Goal: Task Accomplishment & Management: Manage account settings

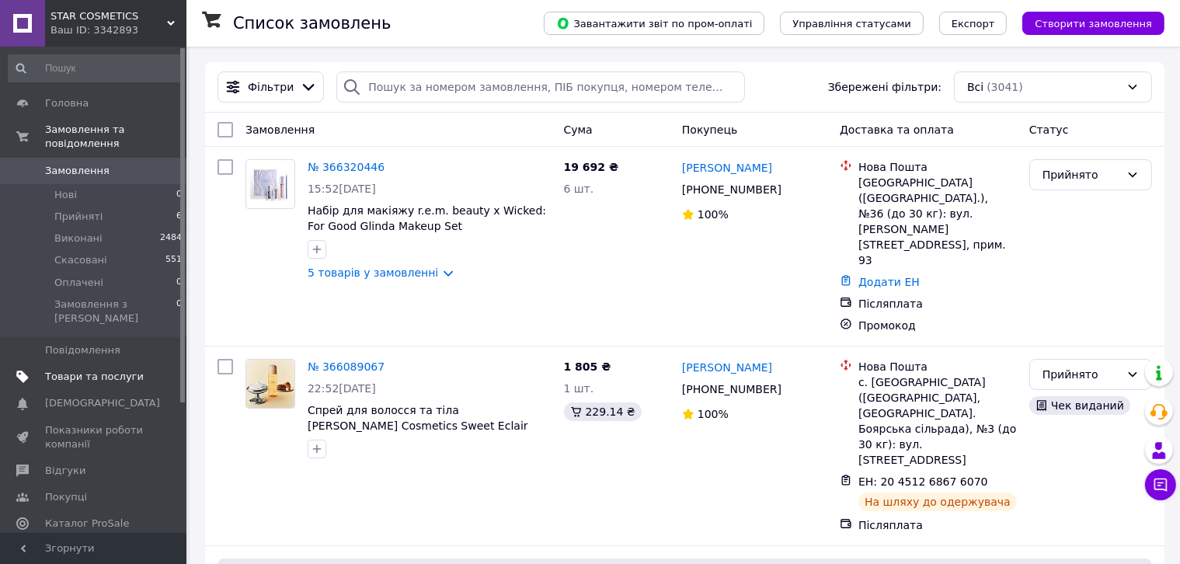
click at [86, 370] on span "Товари та послуги" at bounding box center [94, 377] width 99 height 14
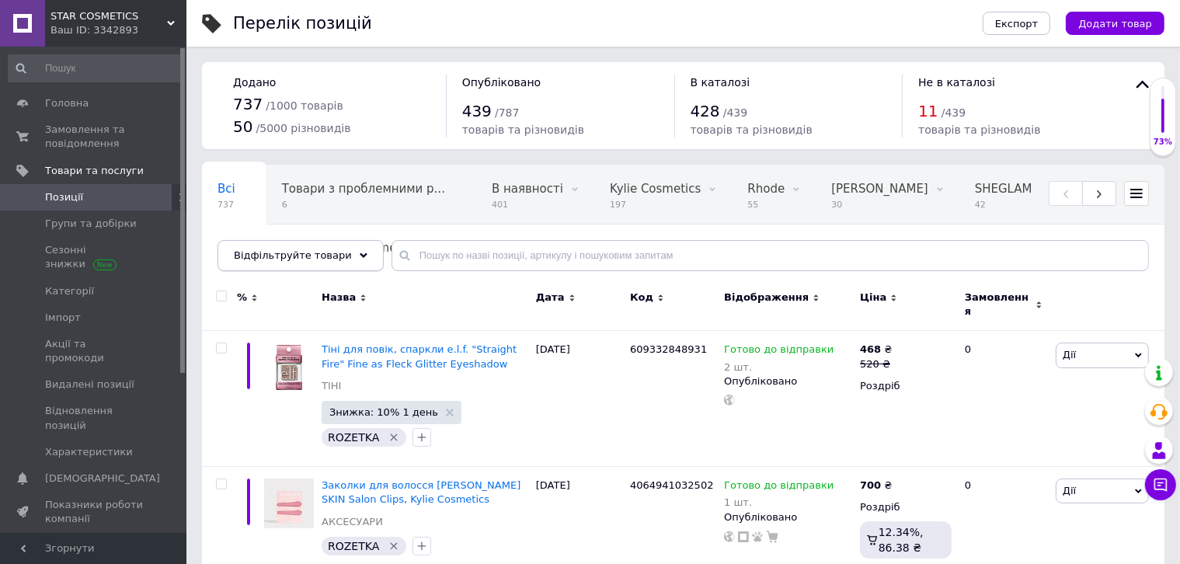
click at [323, 261] on span "Відфільтруйте товари" at bounding box center [293, 255] width 118 height 12
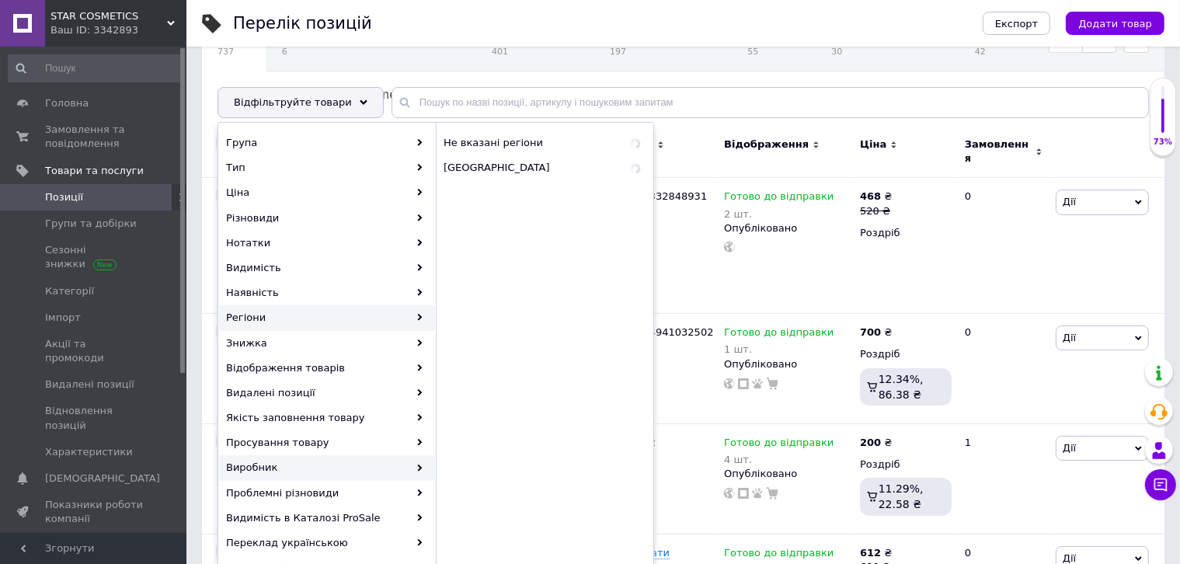
scroll to position [155, 0]
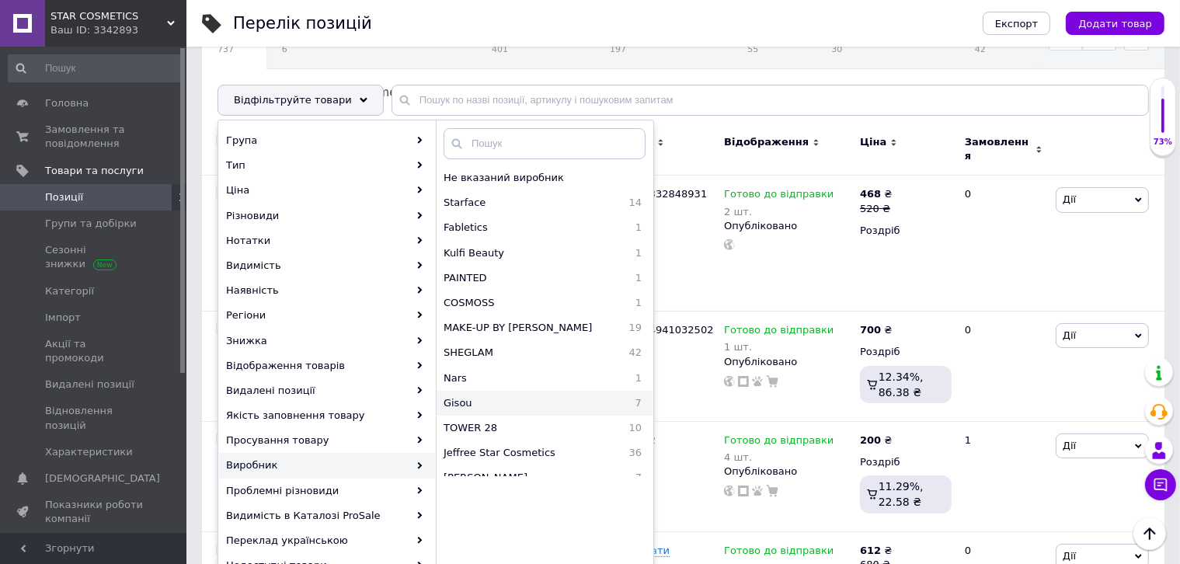
click at [550, 409] on div "Gisou 7" at bounding box center [545, 403] width 216 height 25
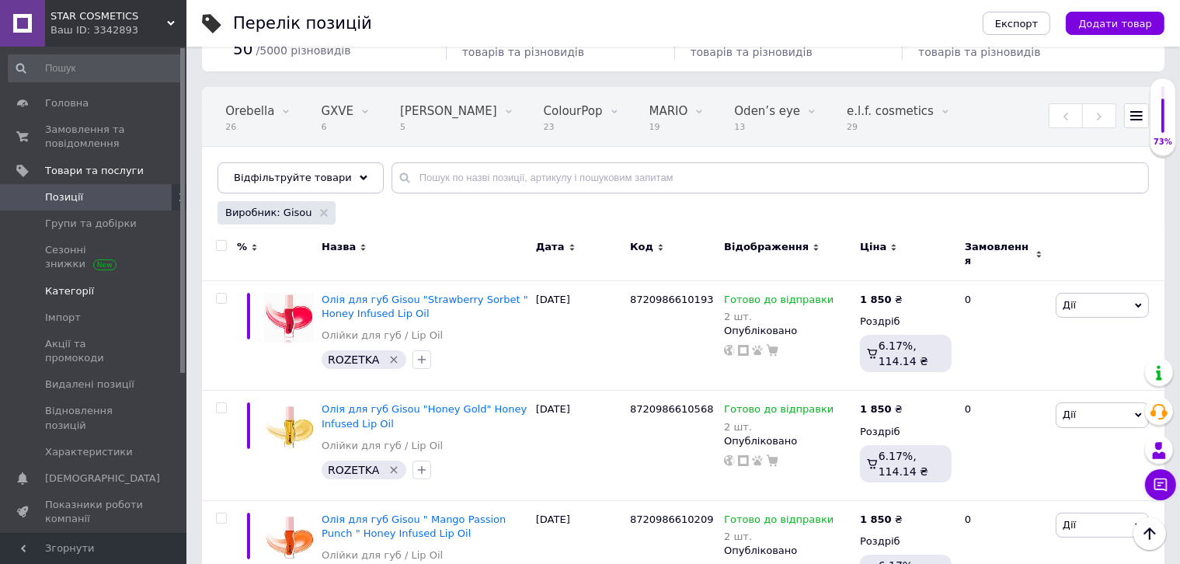
scroll to position [78, 0]
click at [265, 169] on div "Відфільтруйте товари" at bounding box center [301, 177] width 166 height 31
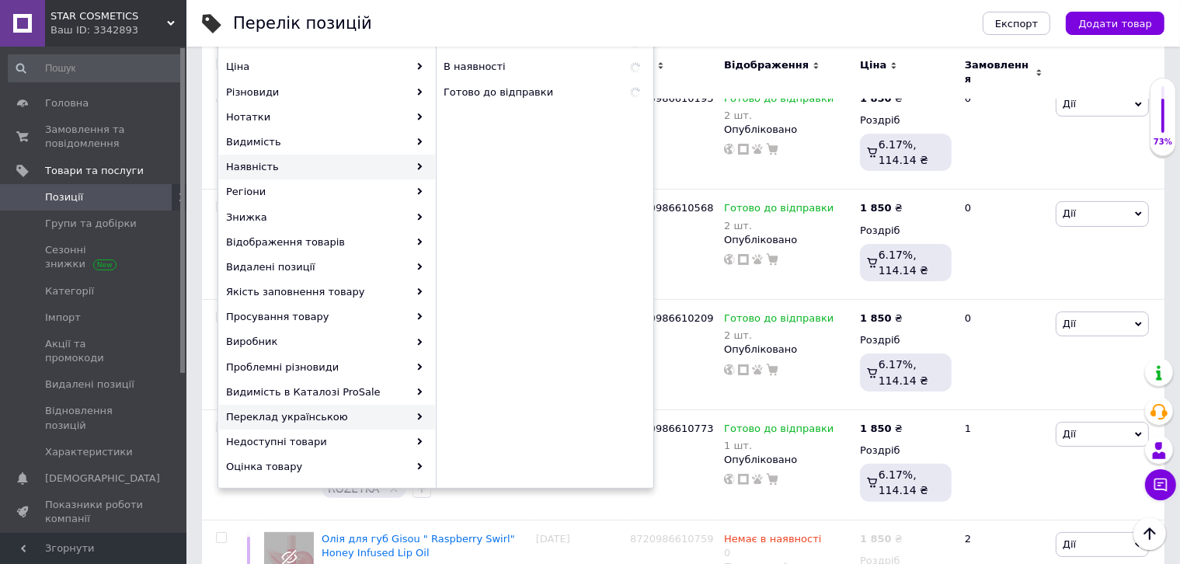
scroll to position [311, 0]
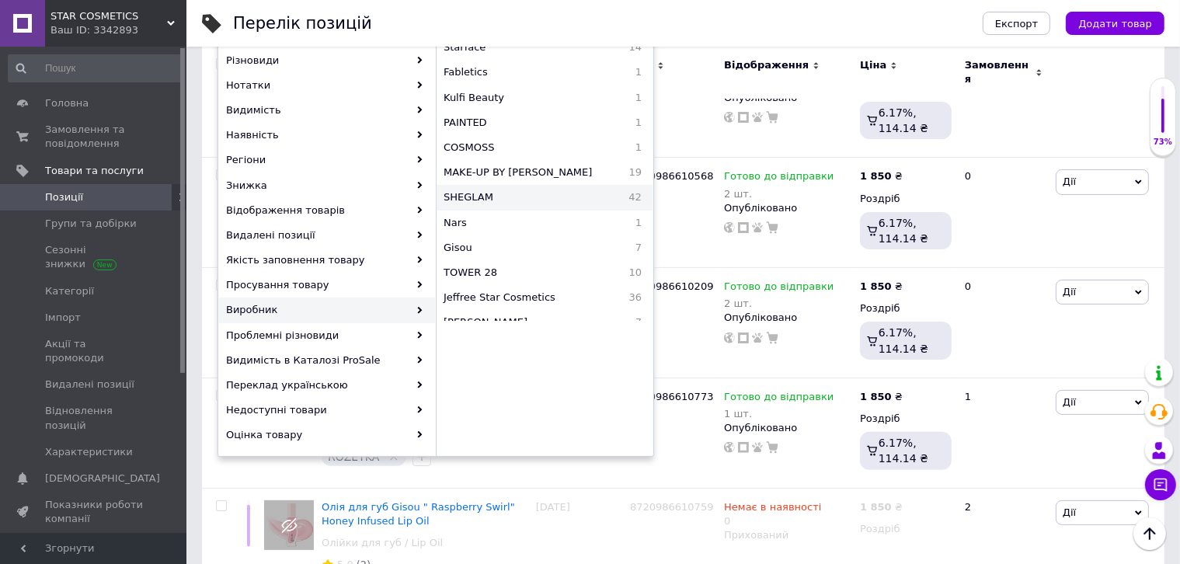
click at [531, 198] on span "SHEGLAM" at bounding box center [514, 197] width 140 height 14
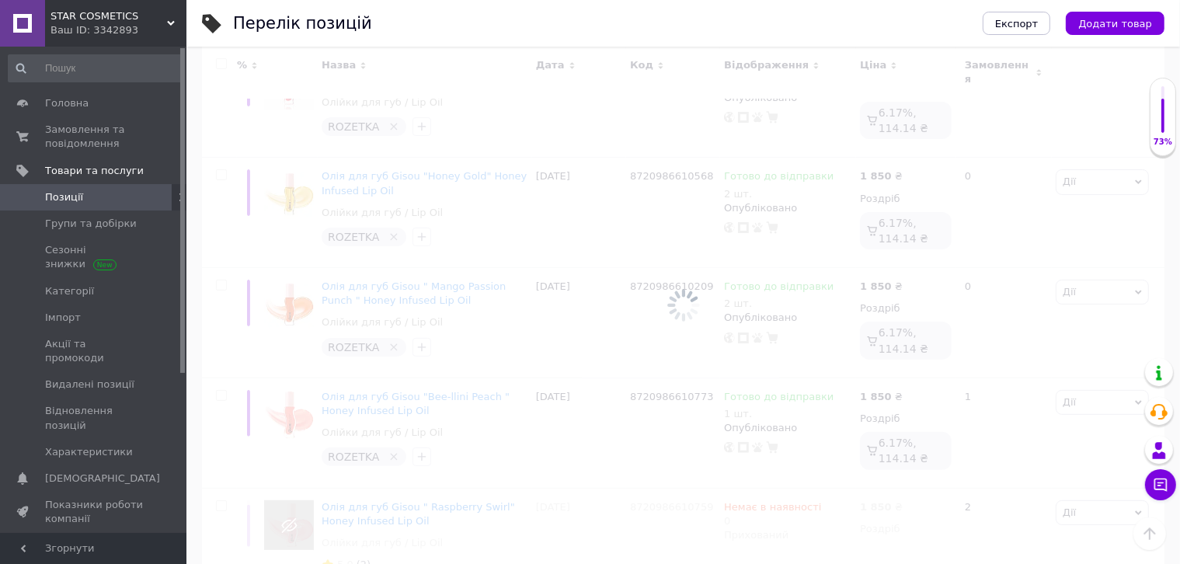
scroll to position [131, 0]
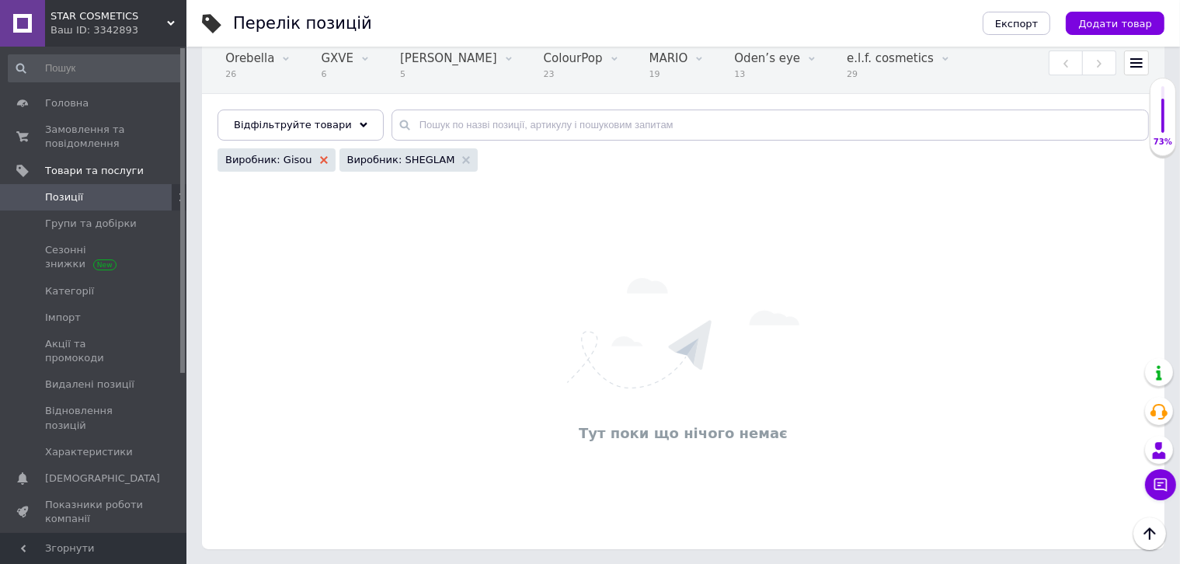
click at [320, 160] on icon at bounding box center [324, 160] width 8 height 8
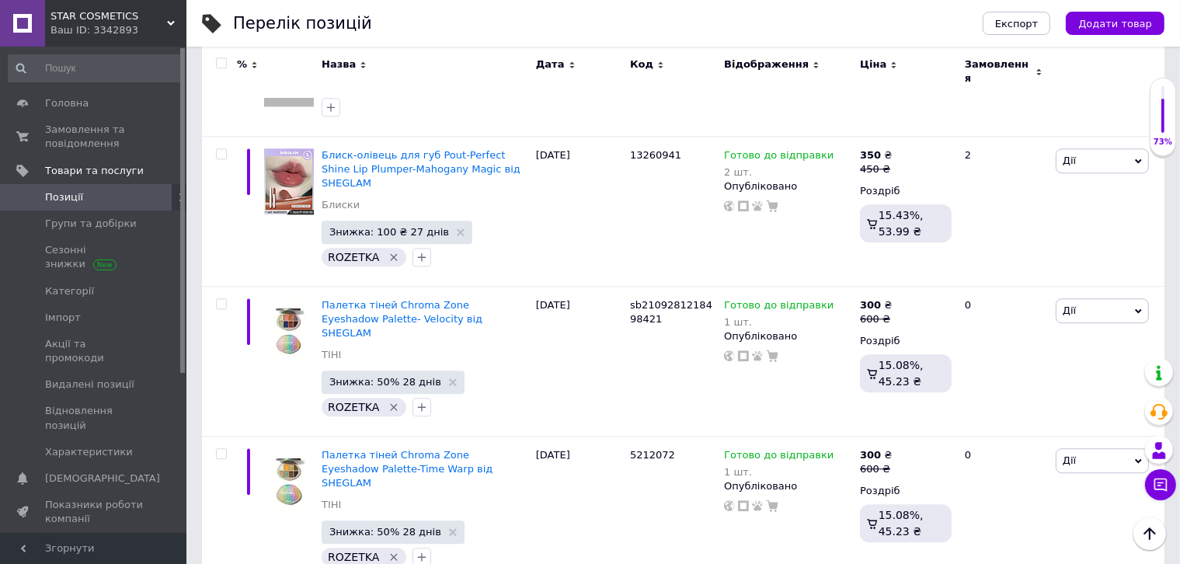
scroll to position [3884, 0]
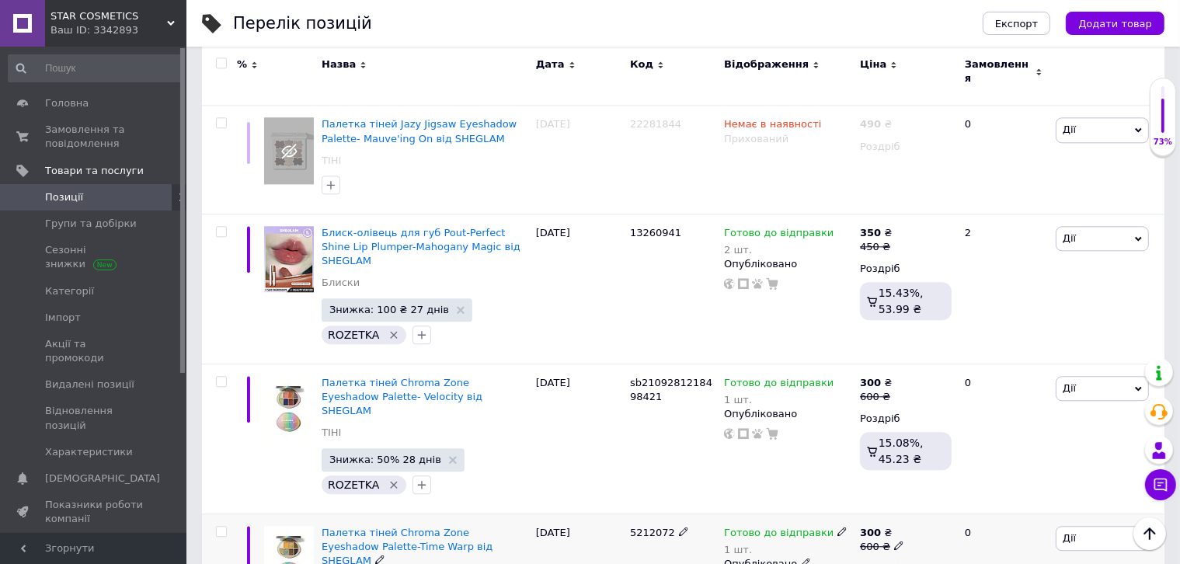
click at [218, 527] on input "checkbox" at bounding box center [221, 532] width 10 height 10
checkbox input "true"
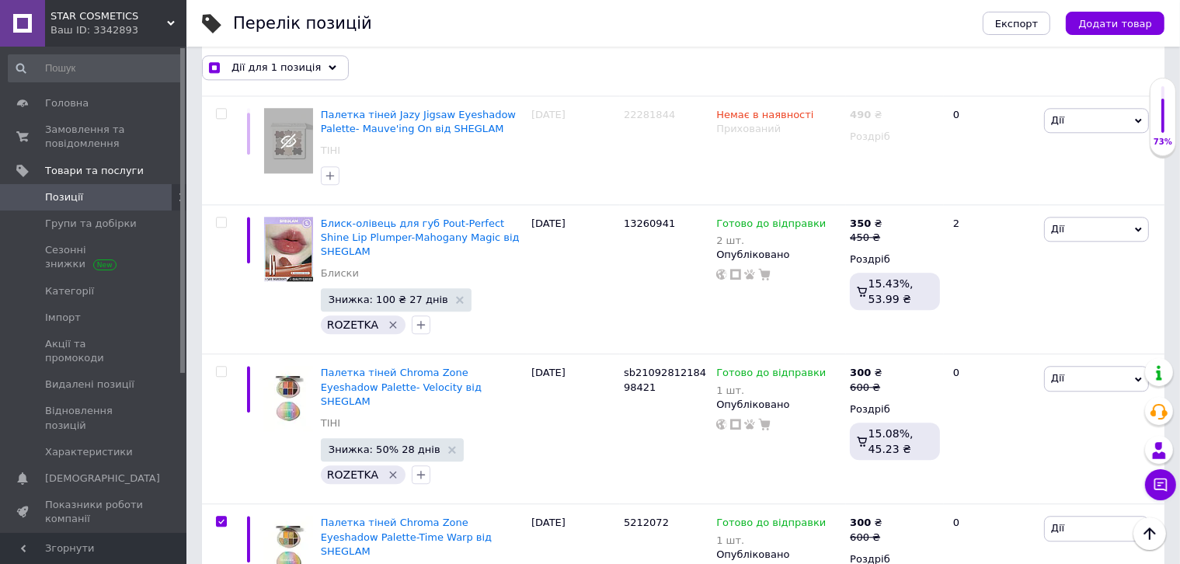
scroll to position [3883, 0]
click at [221, 367] on input "checkbox" at bounding box center [221, 372] width 10 height 10
checkbox input "true"
click at [814, 367] on div "Готово до відправки" at bounding box center [778, 374] width 124 height 14
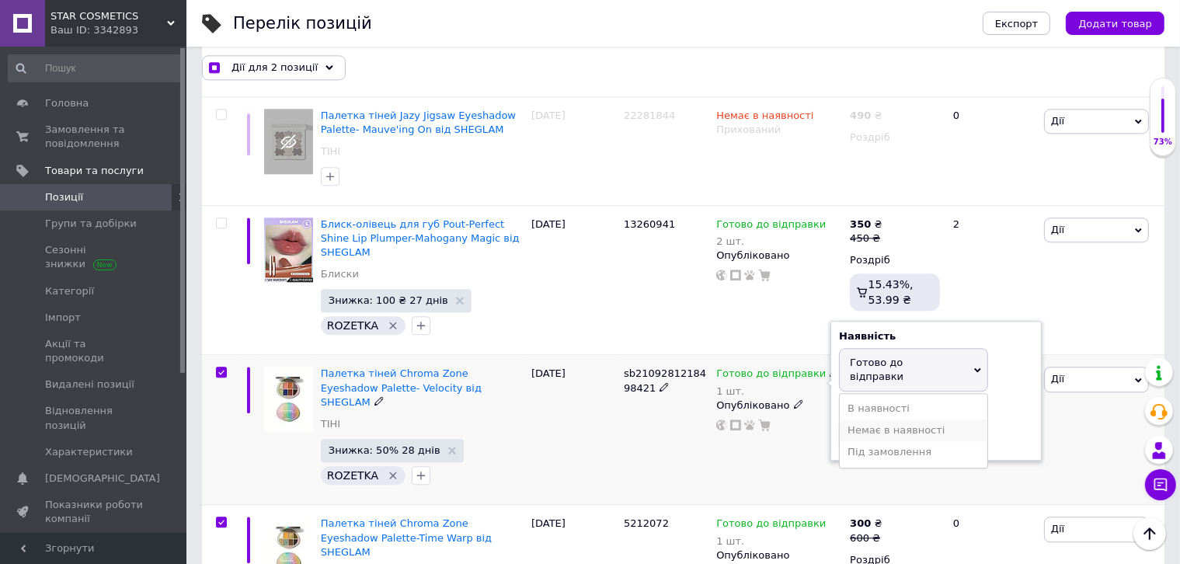
click at [849, 419] on li "Немає в наявності" at bounding box center [914, 430] width 148 height 22
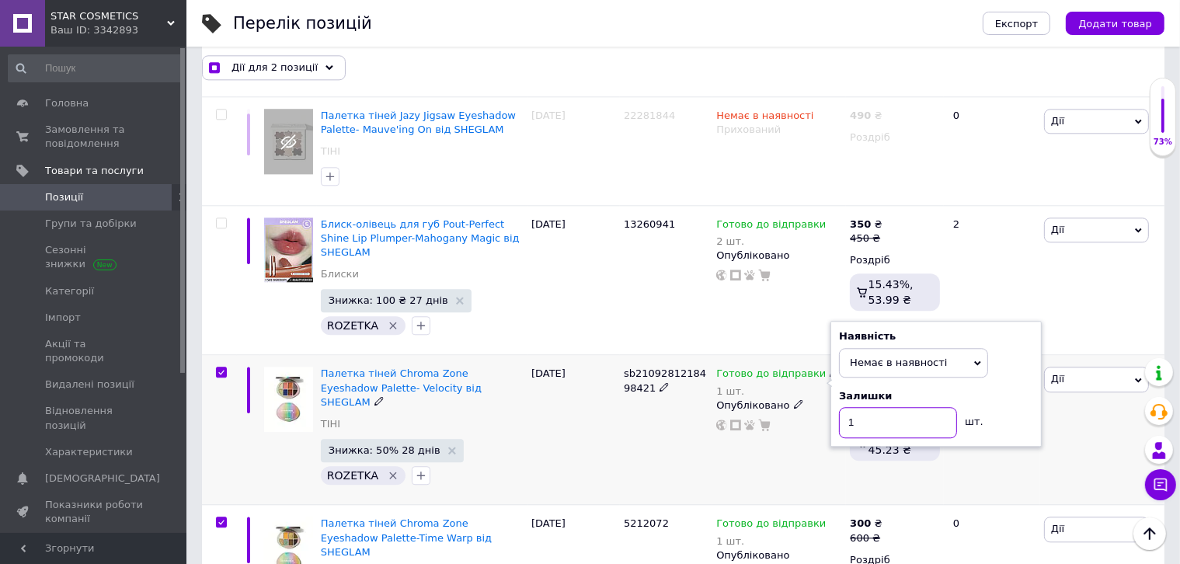
click at [860, 407] on input "1" at bounding box center [898, 422] width 118 height 31
checkbox input "true"
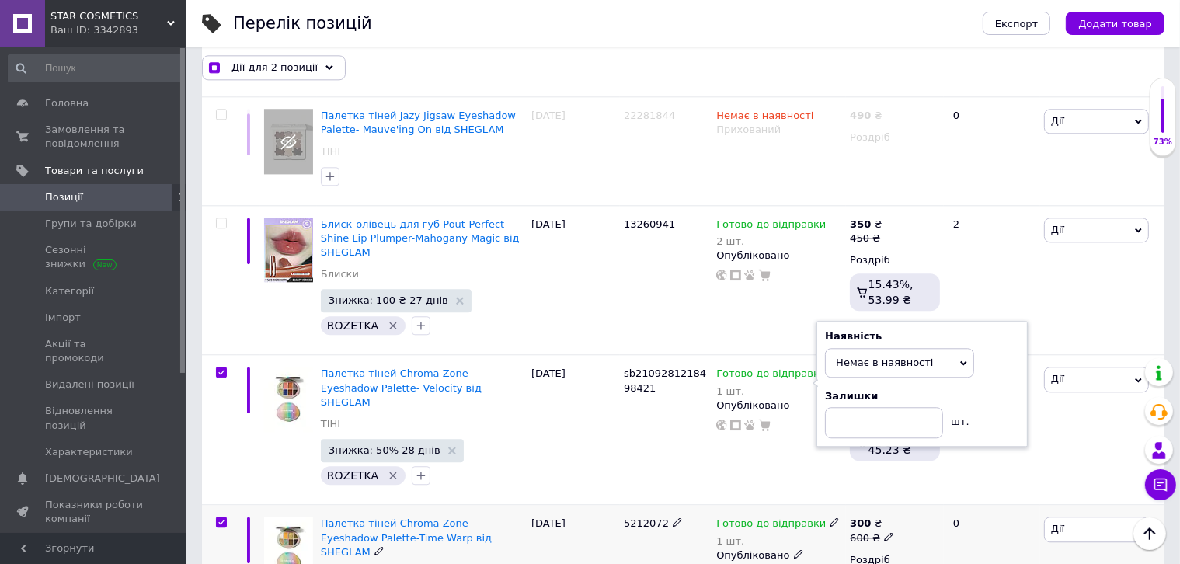
click at [816, 517] on div "Готово до відправки" at bounding box center [778, 524] width 124 height 14
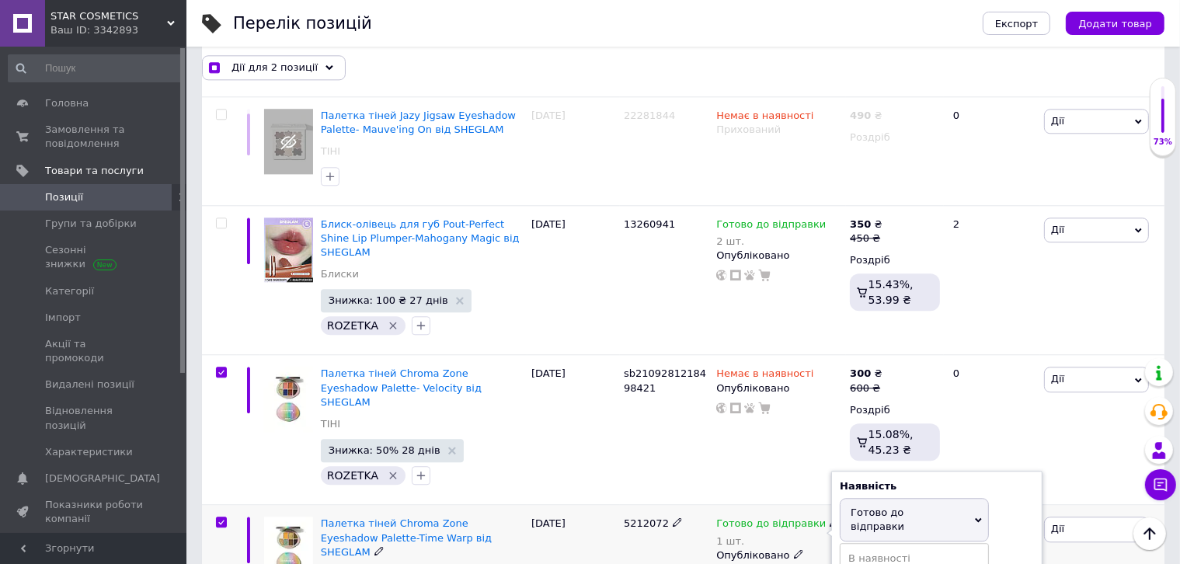
click at [867, 557] on input "1" at bounding box center [899, 572] width 118 height 31
checkbox input "true"
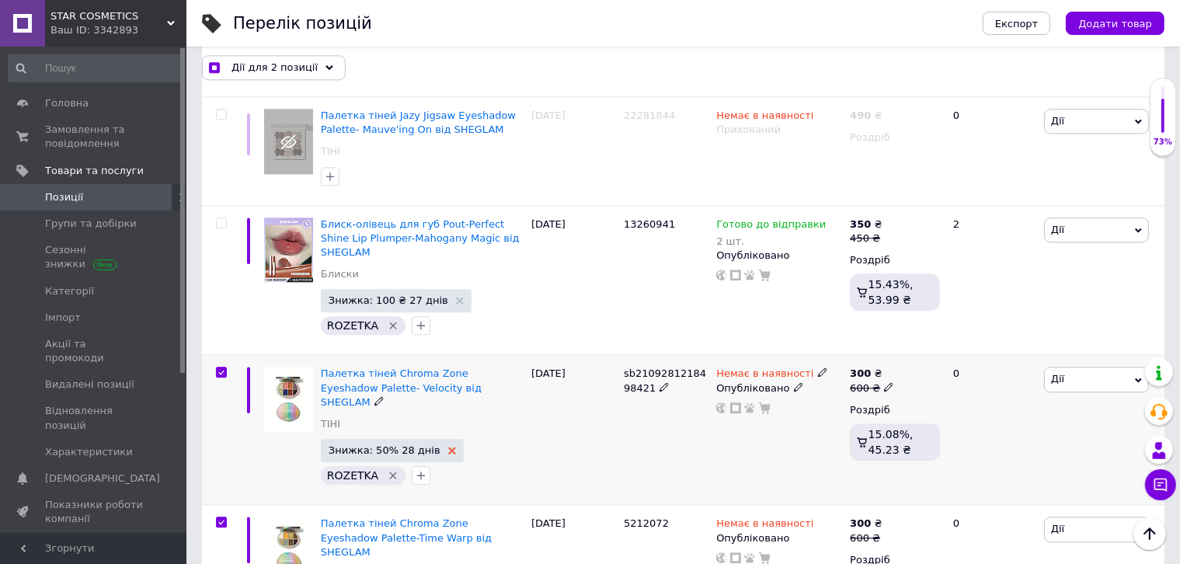
click at [448, 447] on use at bounding box center [452, 451] width 8 height 8
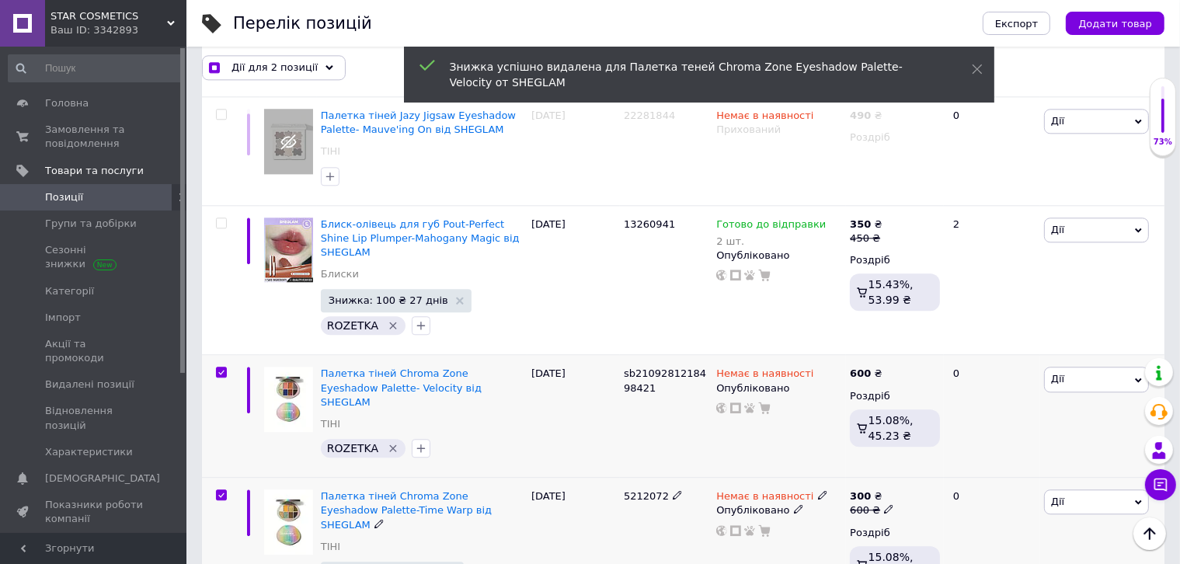
click at [448, 563] on icon at bounding box center [452, 573] width 8 height 8
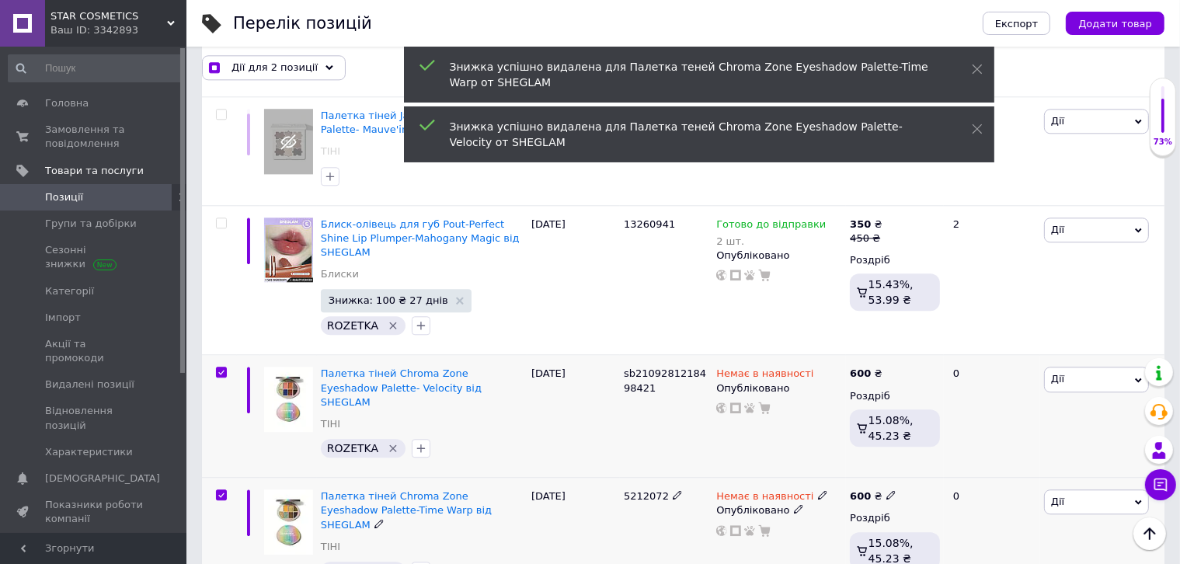
click at [818, 491] on use at bounding box center [822, 495] width 9 height 9
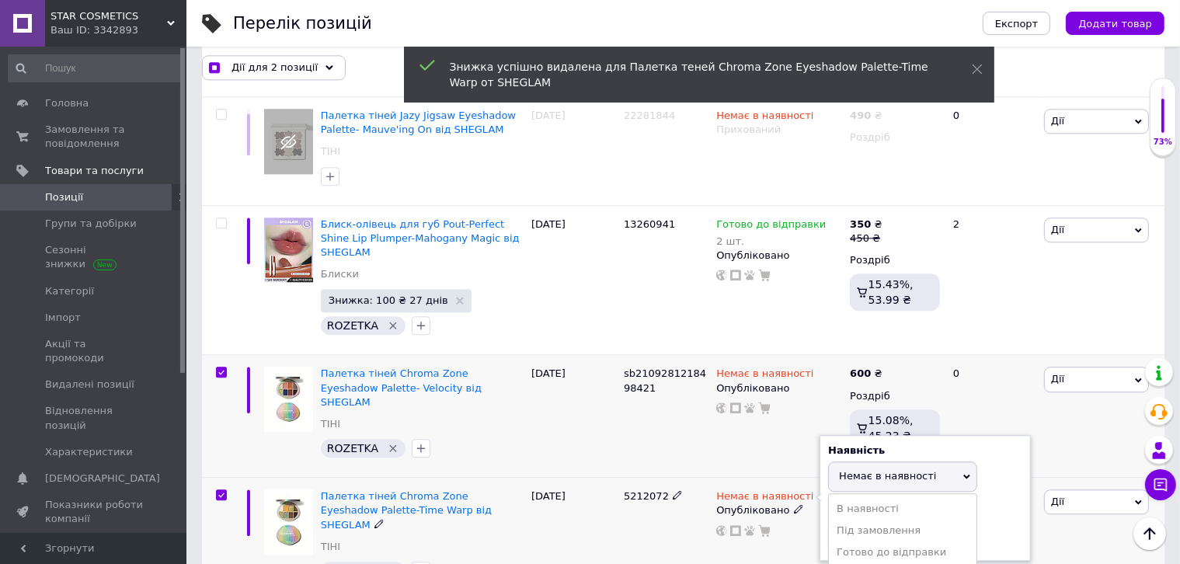
click at [553, 478] on div "26.09.2025" at bounding box center [573, 539] width 92 height 123
checkbox input "true"
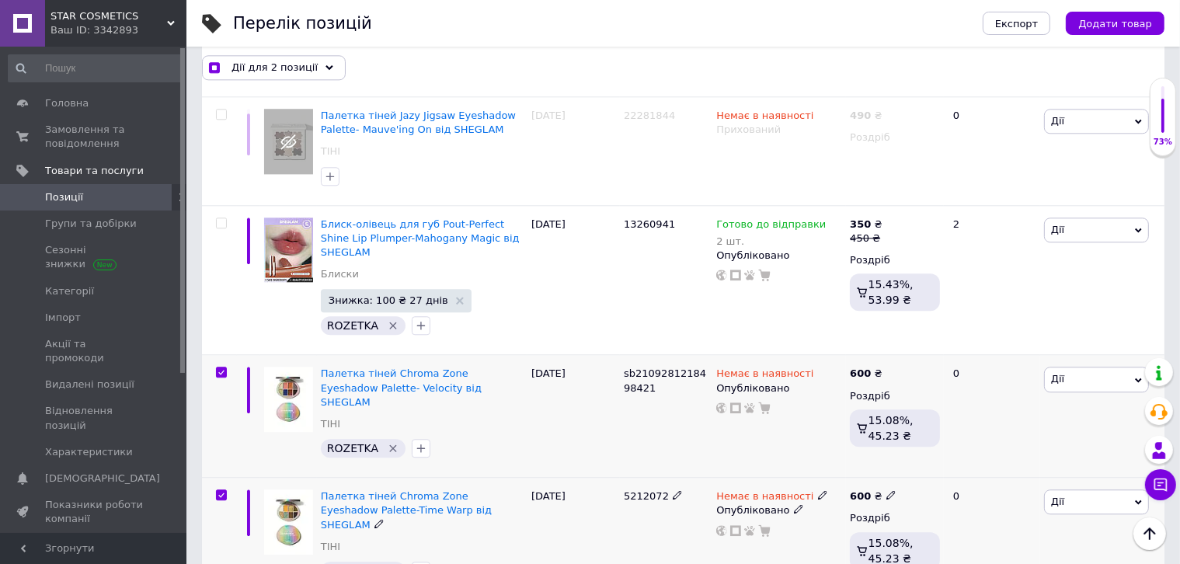
click at [222, 490] on input "checkbox" at bounding box center [221, 495] width 10 height 10
checkbox input "false"
checkbox input "true"
drag, startPoint x: 219, startPoint y: 151, endPoint x: 645, endPoint y: 200, distance: 428.6
click at [223, 367] on input "checkbox" at bounding box center [221, 372] width 10 height 10
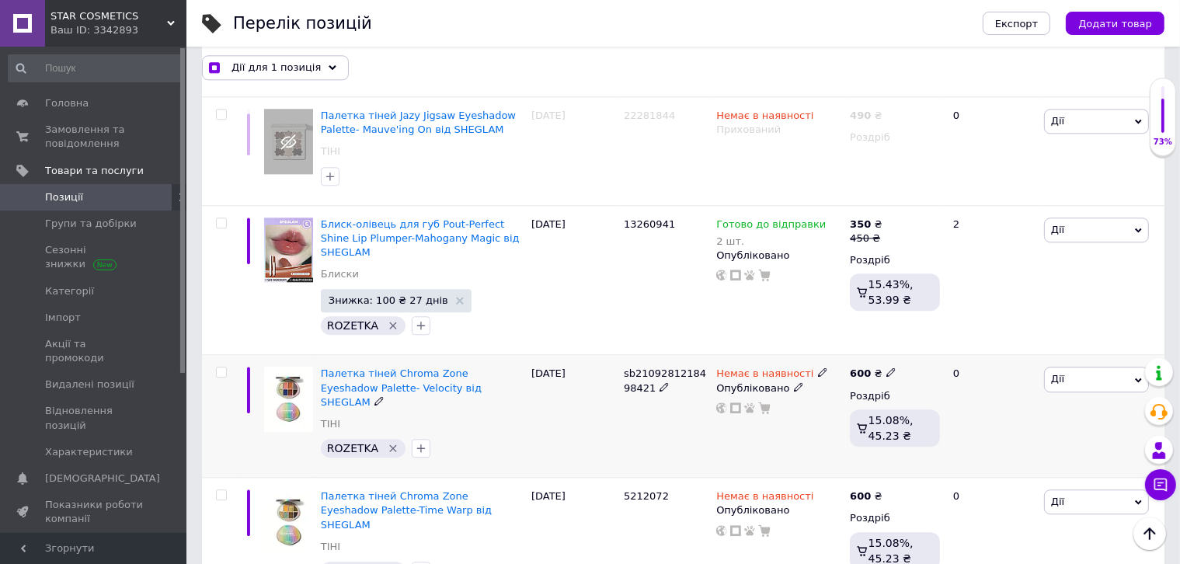
checkbox input "false"
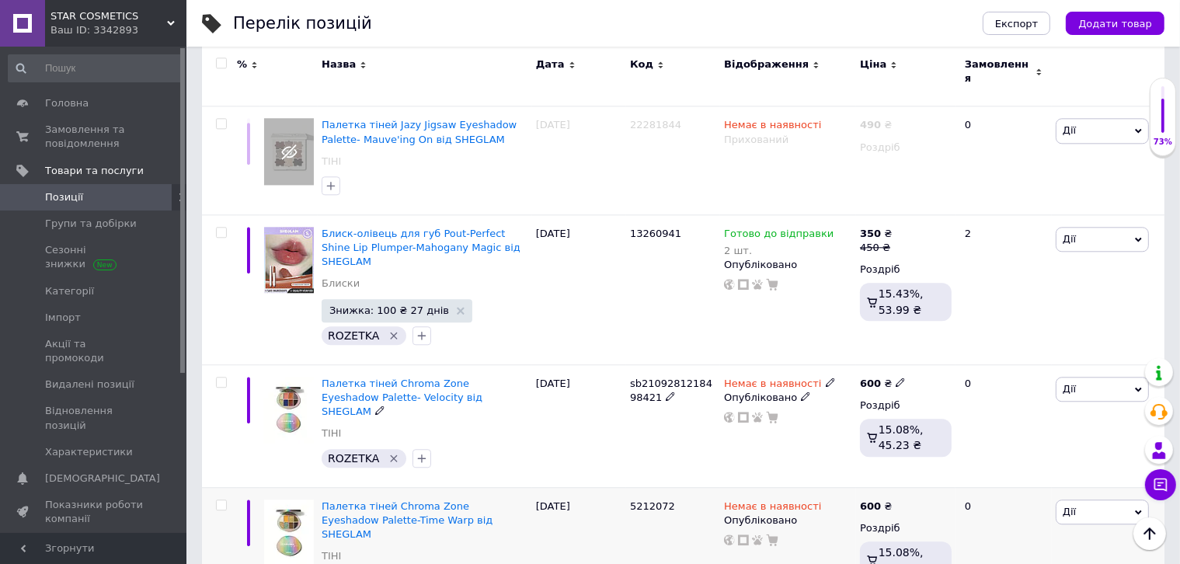
scroll to position [3884, 0]
click at [826, 499] on icon at bounding box center [830, 503] width 9 height 9
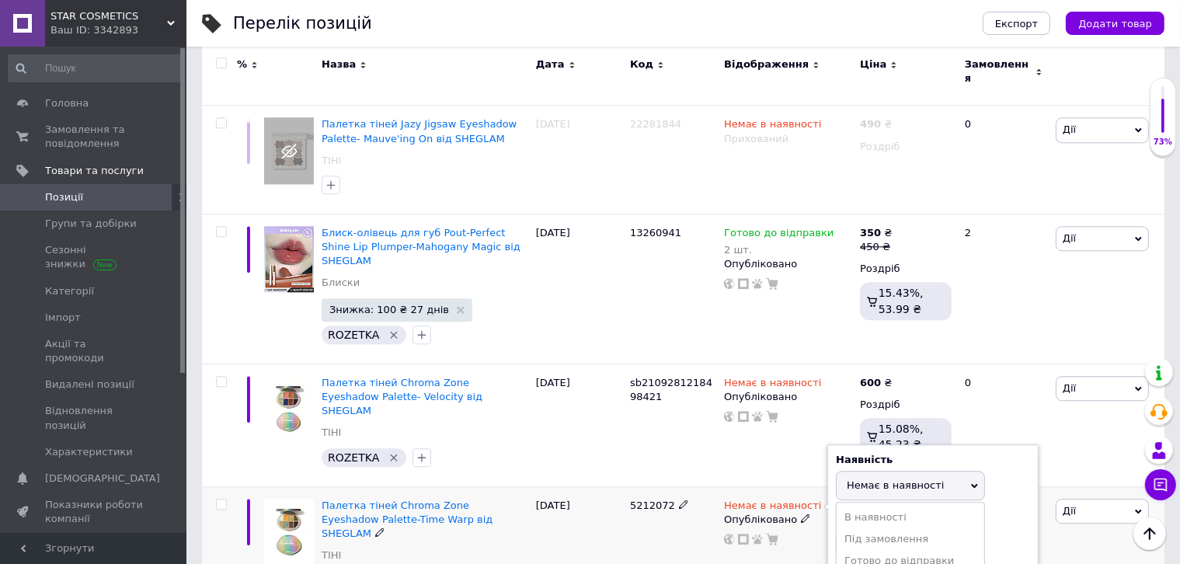
click at [811, 499] on div "Немає в наявності" at bounding box center [779, 506] width 111 height 14
click at [843, 471] on span "Немає в наявності" at bounding box center [910, 486] width 149 height 30
click at [801, 514] on use at bounding box center [805, 518] width 9 height 9
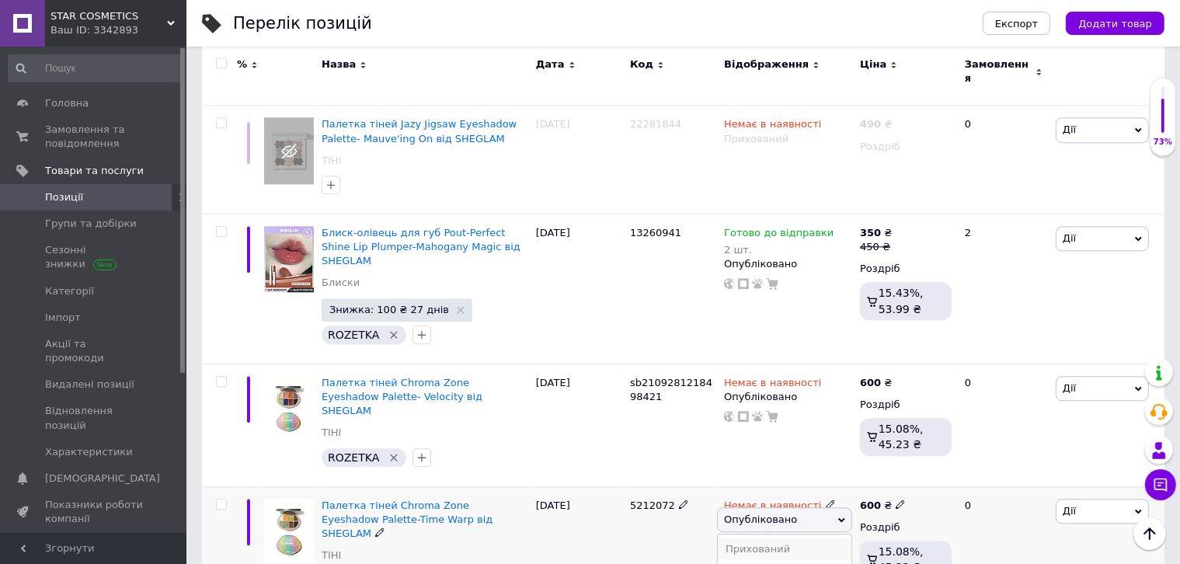
click at [802, 538] on li "Прихований" at bounding box center [785, 549] width 134 height 22
click at [801, 391] on icon at bounding box center [805, 395] width 9 height 9
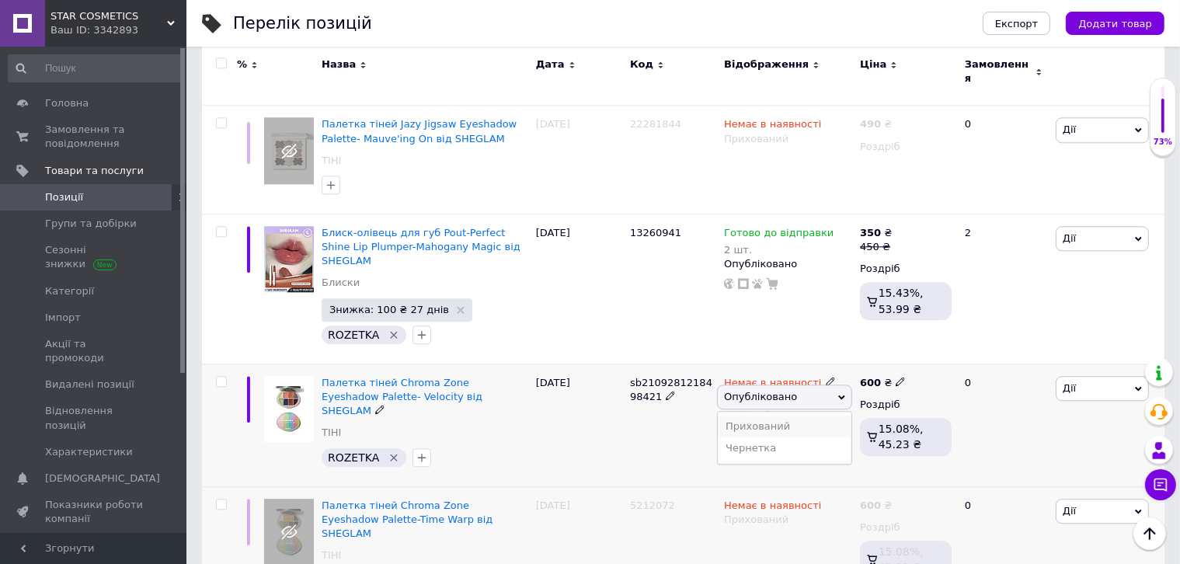
click at [786, 416] on li "Прихований" at bounding box center [785, 427] width 134 height 22
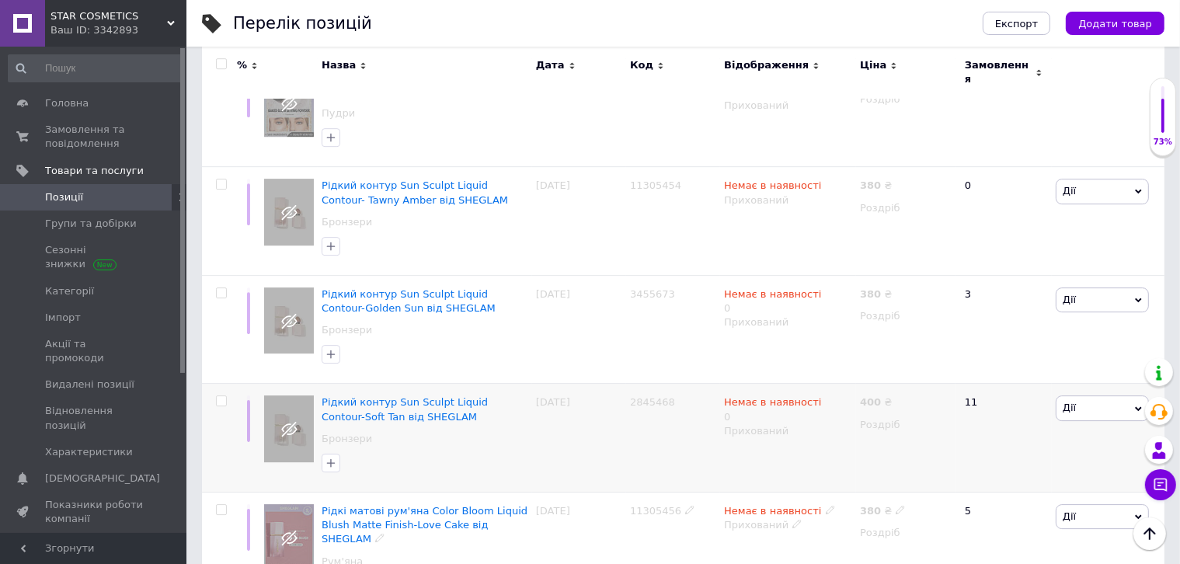
scroll to position [4802, 0]
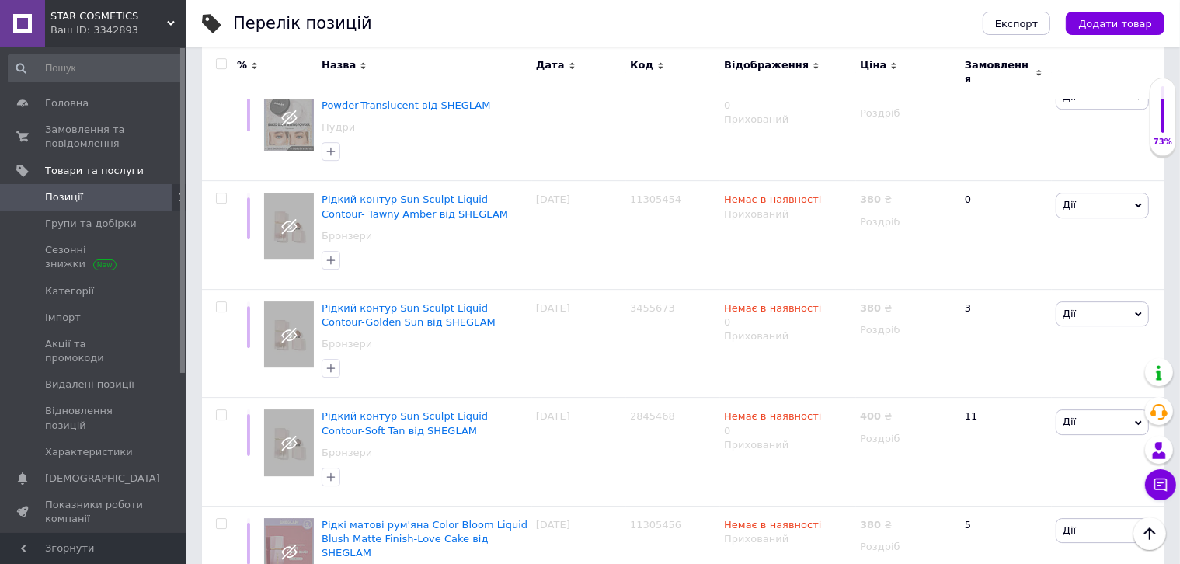
click at [108, 17] on span "STAR COSMETICS" at bounding box center [108, 16] width 117 height 14
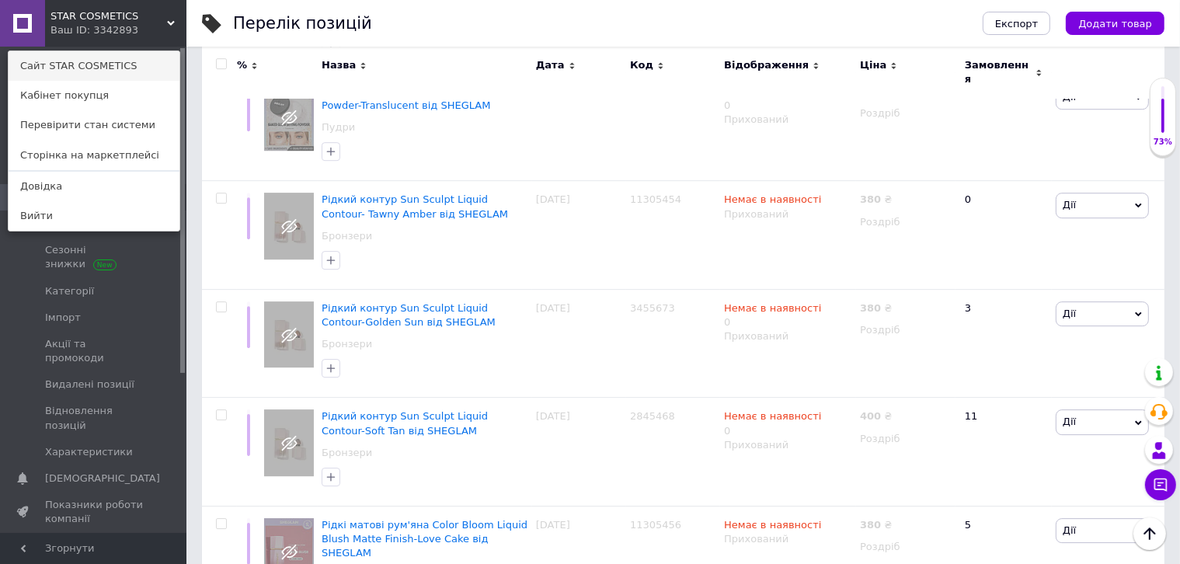
click at [51, 70] on link "Сайт STAR COSMETICS" at bounding box center [94, 66] width 171 height 30
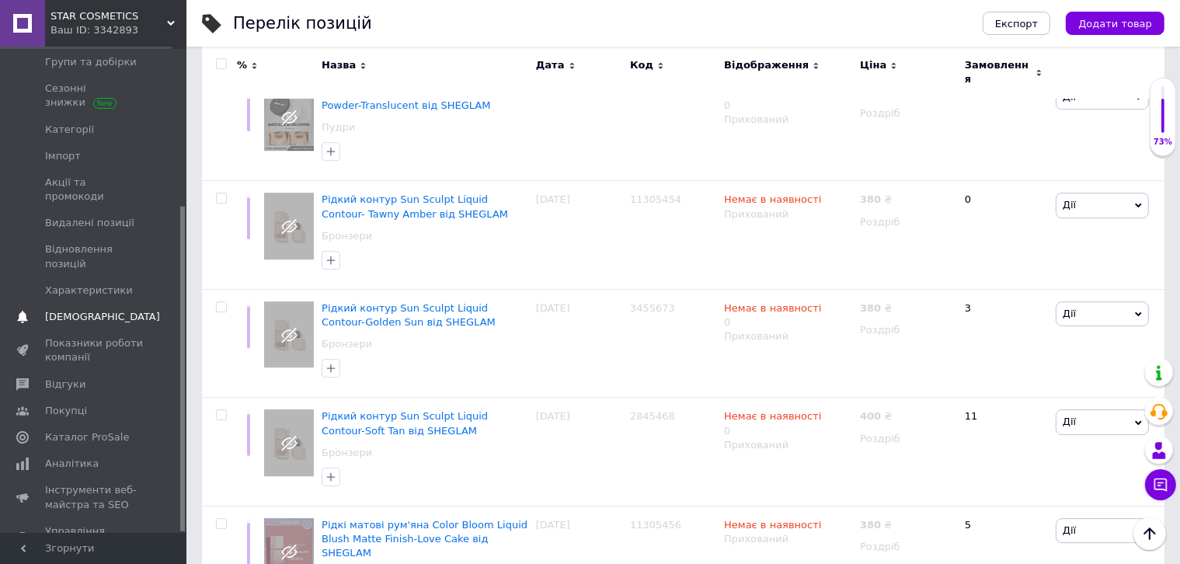
scroll to position [237, 0]
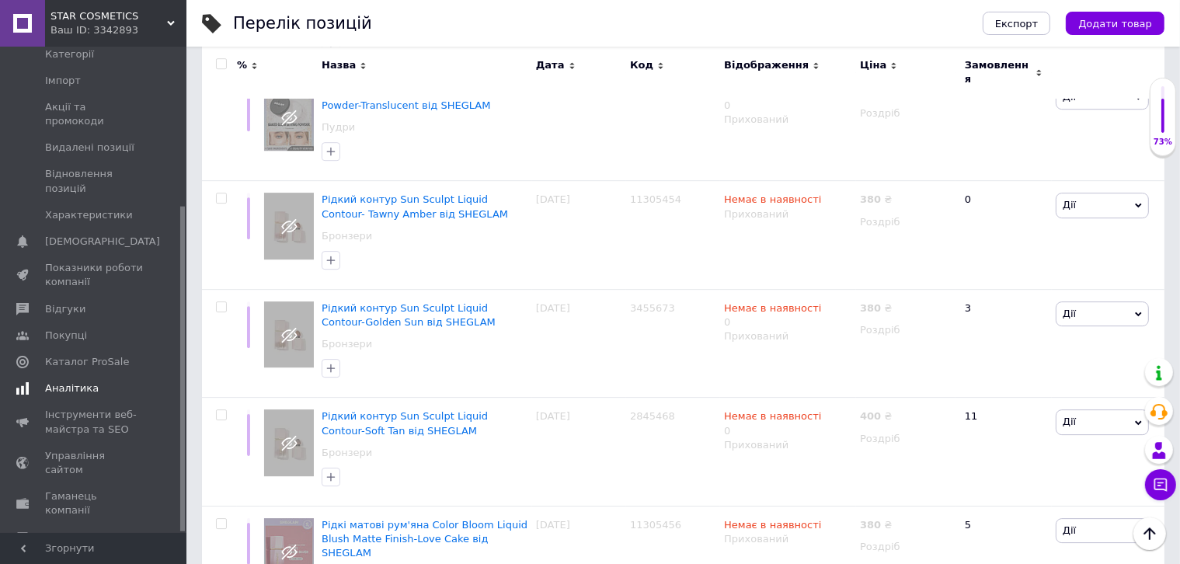
click at [61, 381] on span "Аналітика" at bounding box center [72, 388] width 54 height 14
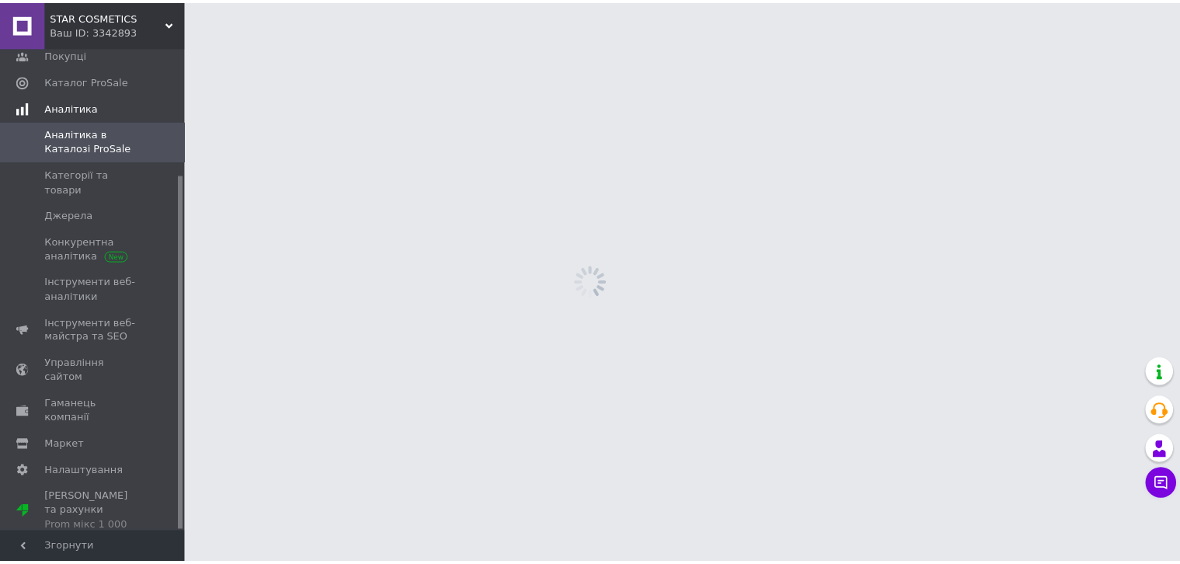
scroll to position [174, 0]
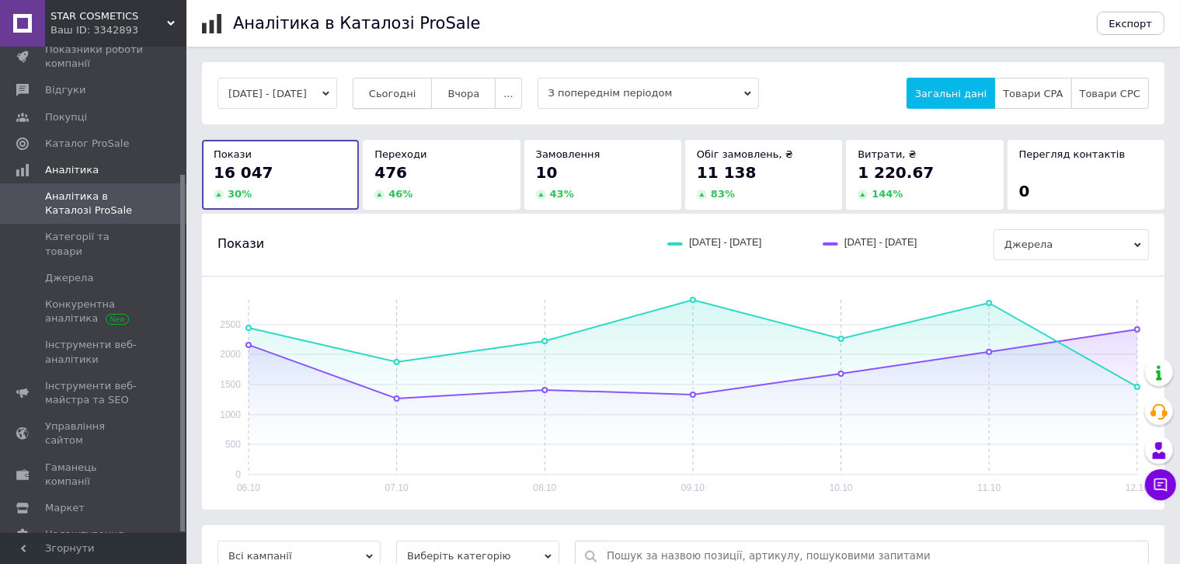
click at [388, 96] on button "Сьогодні" at bounding box center [393, 93] width 80 height 31
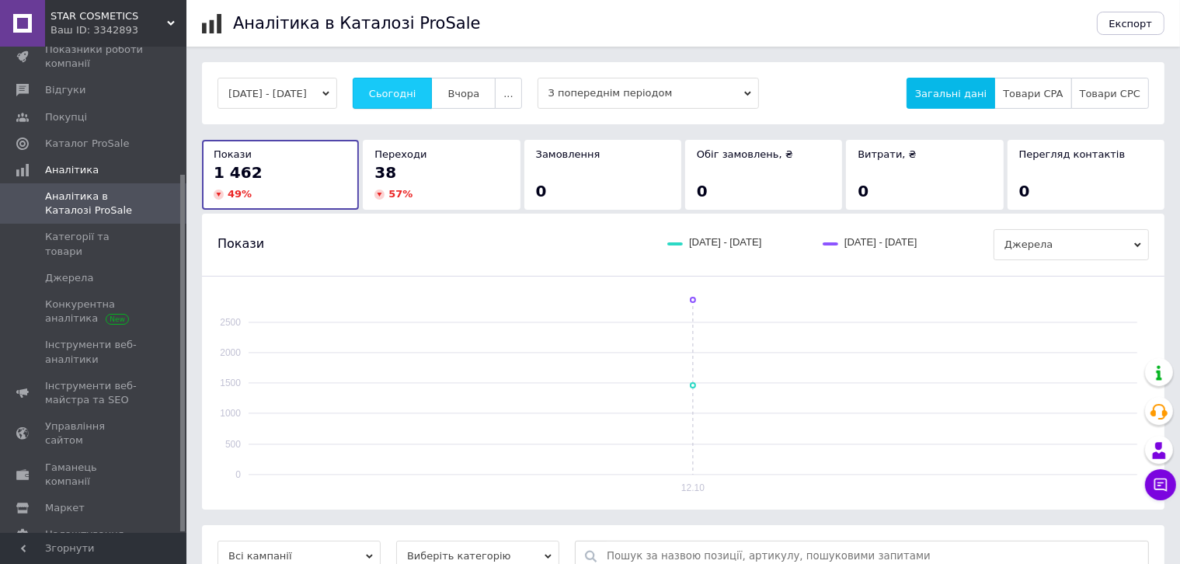
click at [416, 92] on span "Сьогодні" at bounding box center [392, 94] width 47 height 12
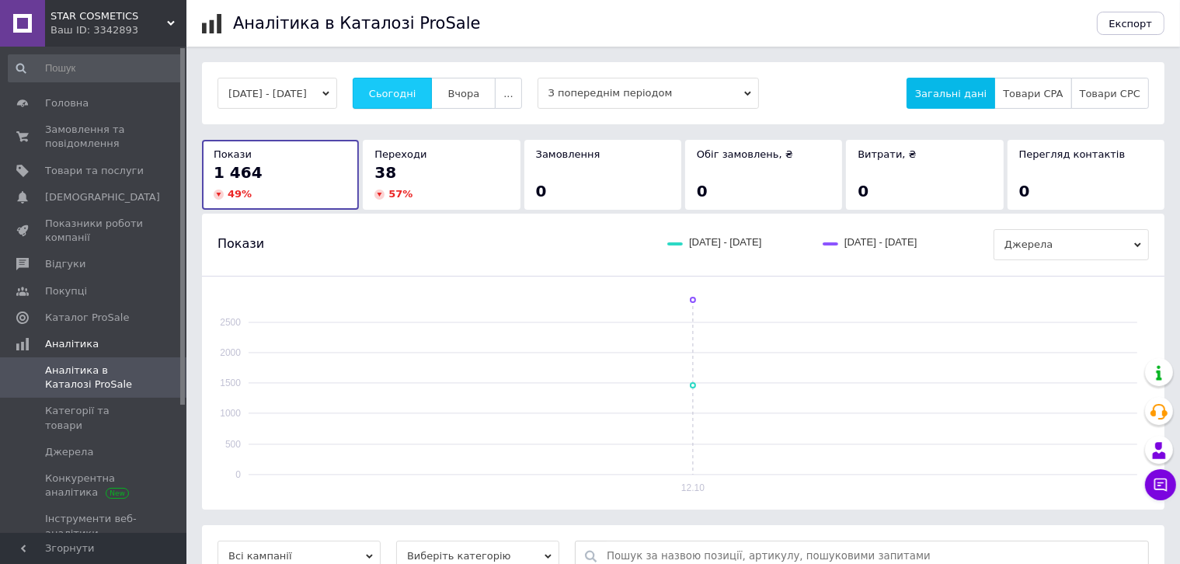
click at [416, 92] on span "Сьогодні" at bounding box center [392, 94] width 47 height 12
click at [418, 193] on div "57 %" at bounding box center [441, 194] width 134 height 14
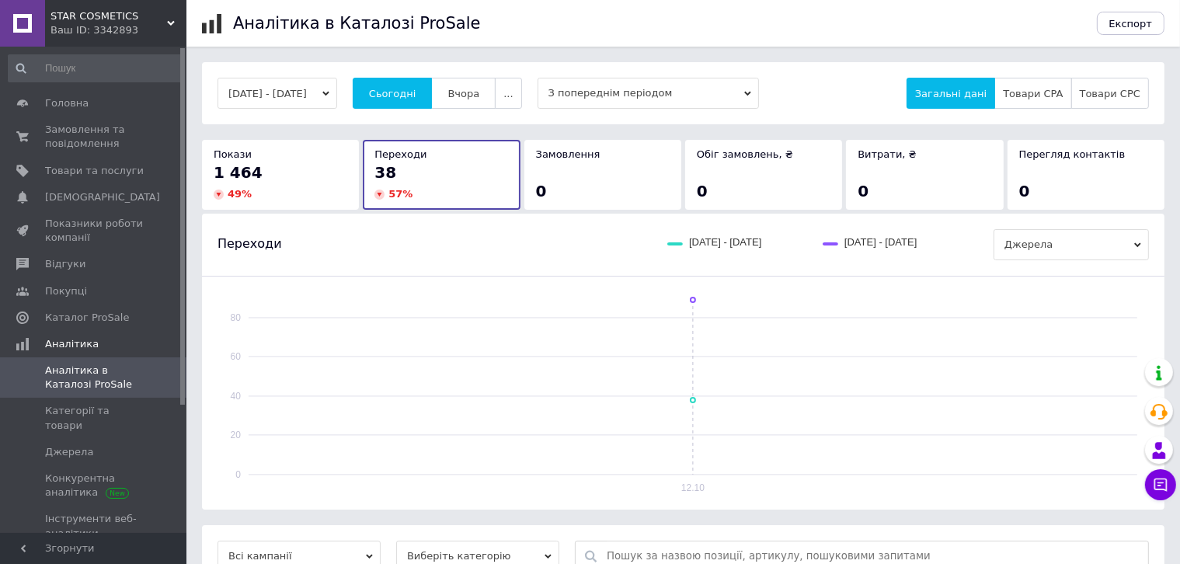
scroll to position [388, 0]
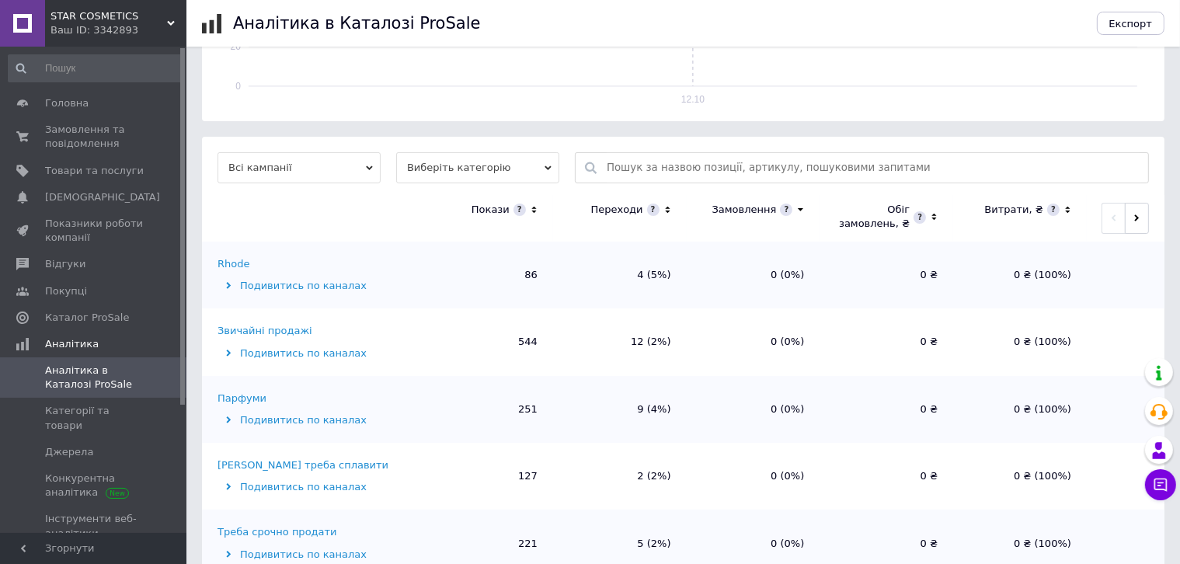
click at [667, 204] on icon at bounding box center [668, 210] width 10 height 13
click at [273, 258] on div "Звичайні продажі" at bounding box center [265, 264] width 95 height 14
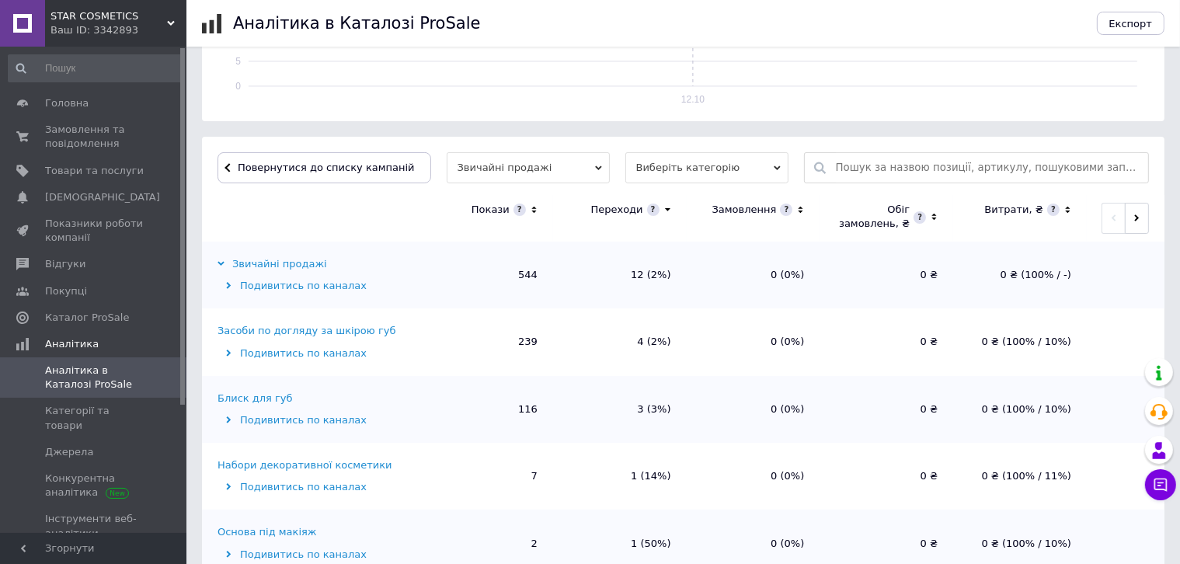
click at [283, 326] on div "Засоби по догляду за шкірою губ" at bounding box center [307, 331] width 179 height 14
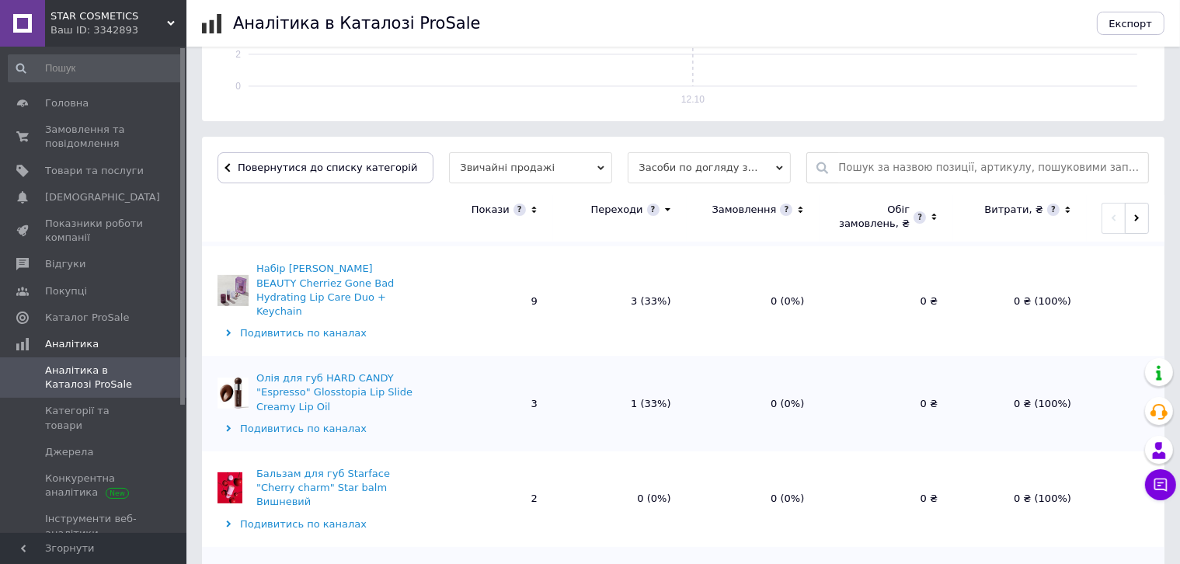
scroll to position [155, 0]
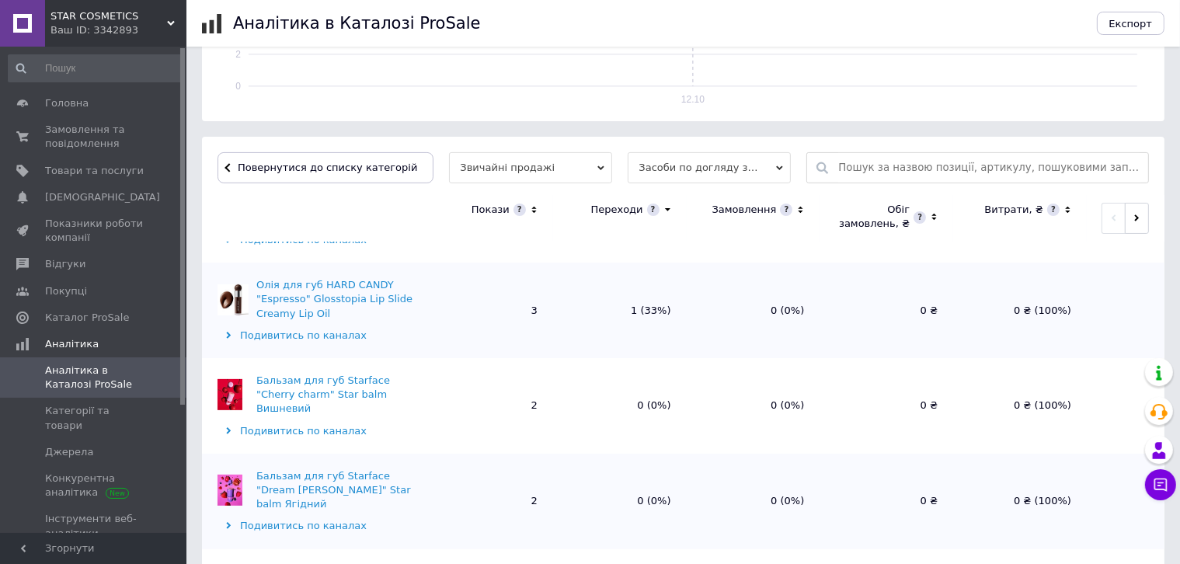
click at [79, 378] on span "Аналітика в Каталозі ProSale" at bounding box center [94, 378] width 99 height 28
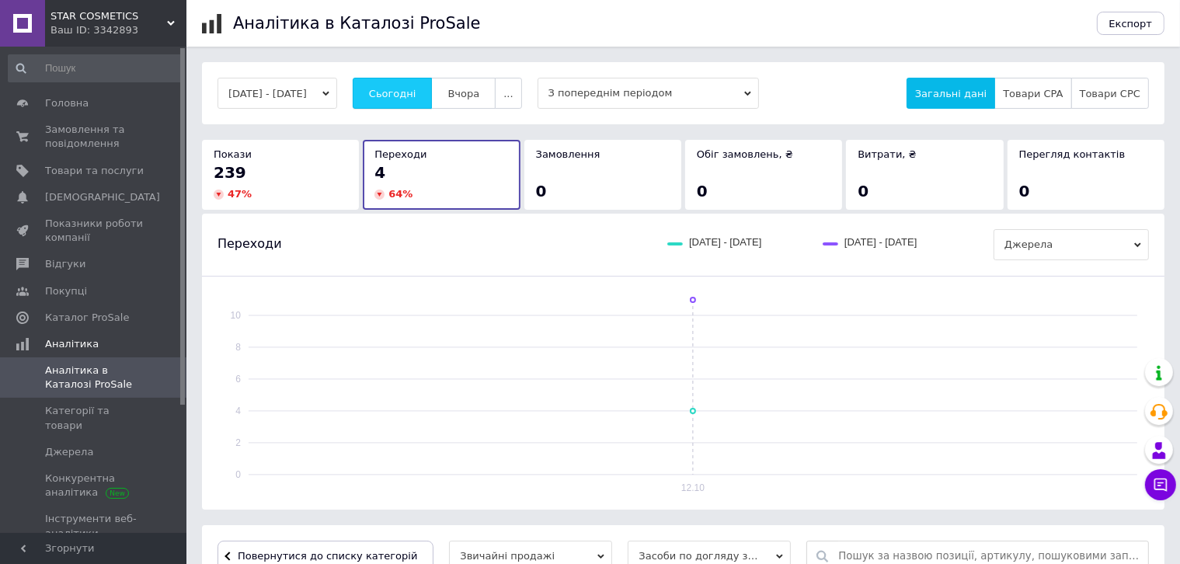
click at [413, 101] on button "Сьогодні" at bounding box center [393, 93] width 80 height 31
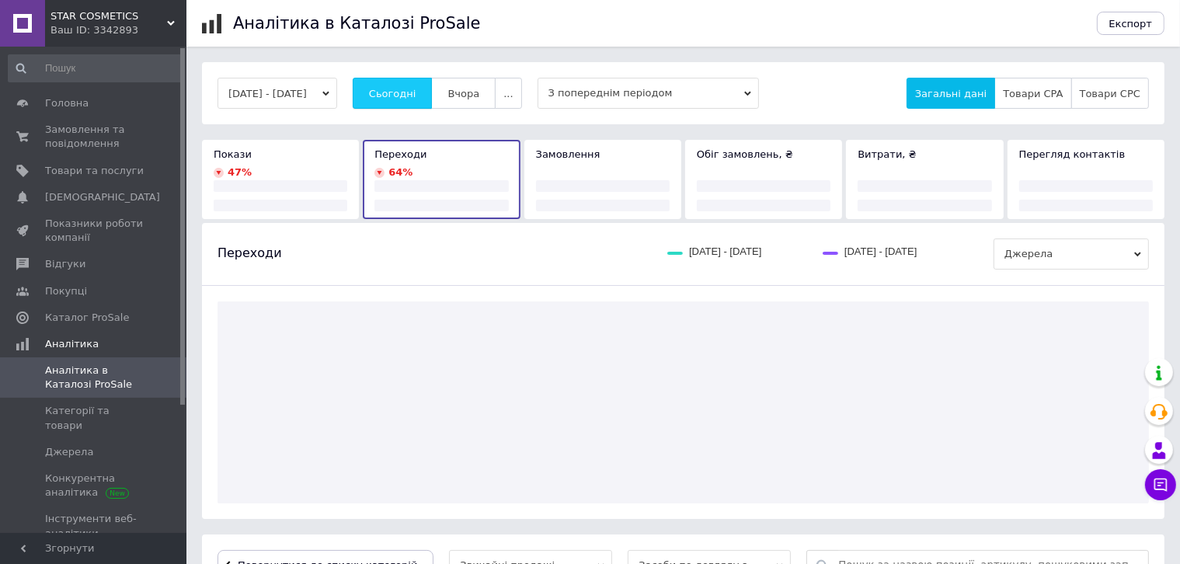
click at [413, 101] on button "Сьогодні" at bounding box center [393, 93] width 80 height 31
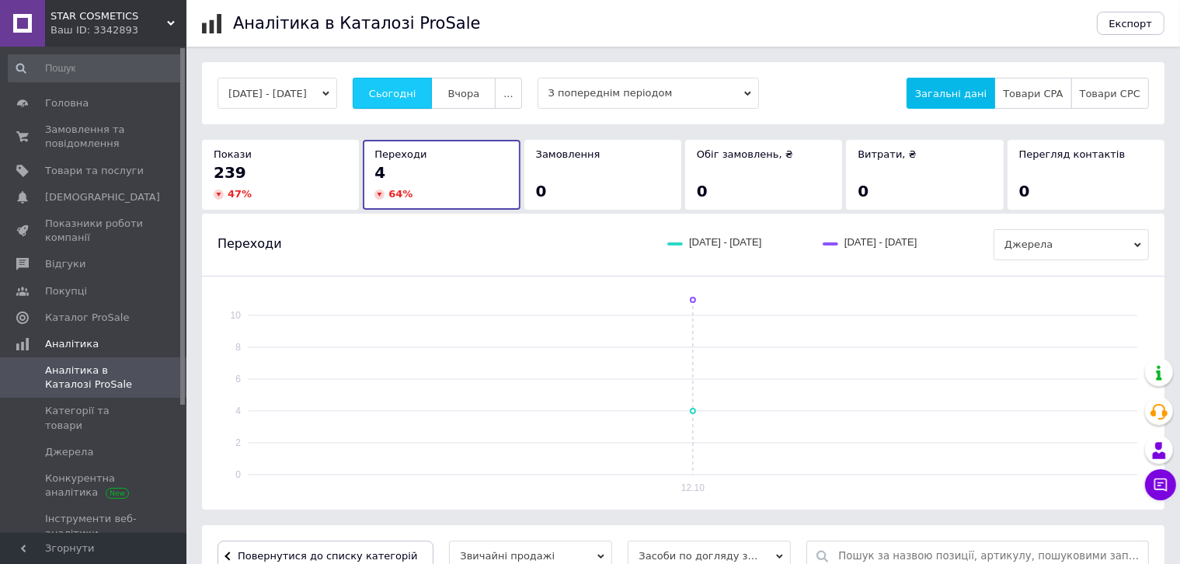
click at [413, 101] on button "Сьогодні" at bounding box center [393, 93] width 80 height 31
click at [59, 137] on span "Замовлення та повідомлення" at bounding box center [94, 137] width 99 height 28
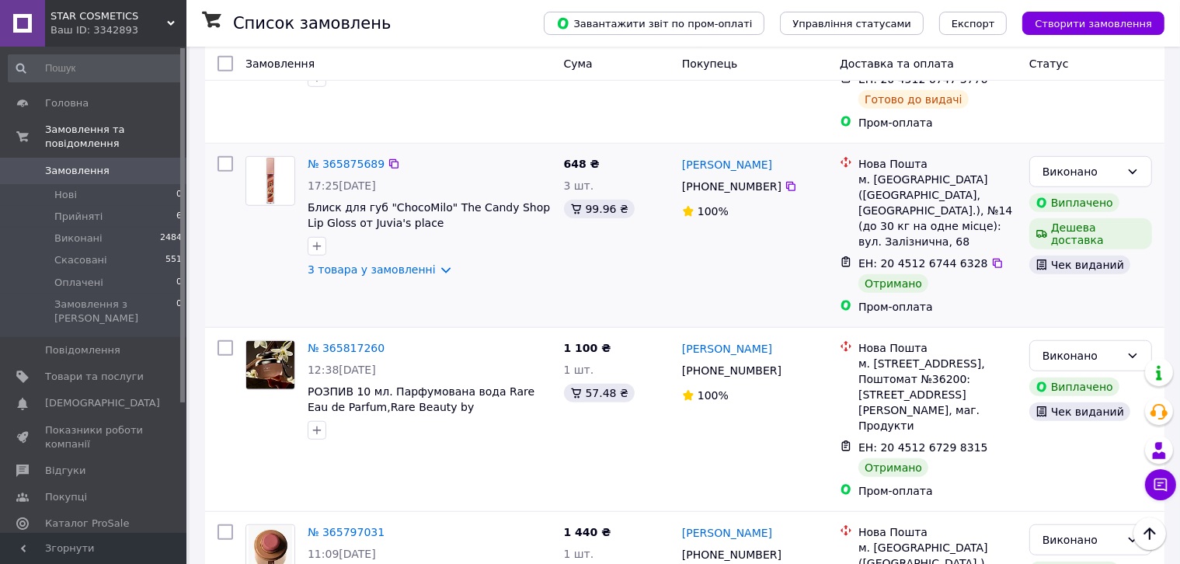
scroll to position [1088, 0]
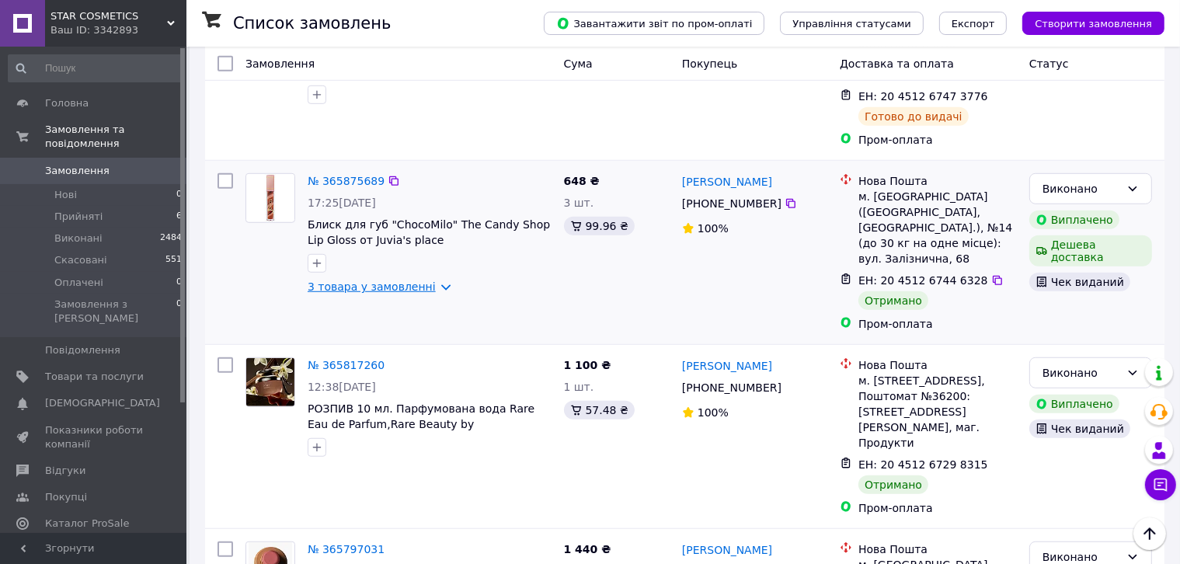
click at [365, 280] on link "3 товара у замовленні" at bounding box center [372, 286] width 128 height 12
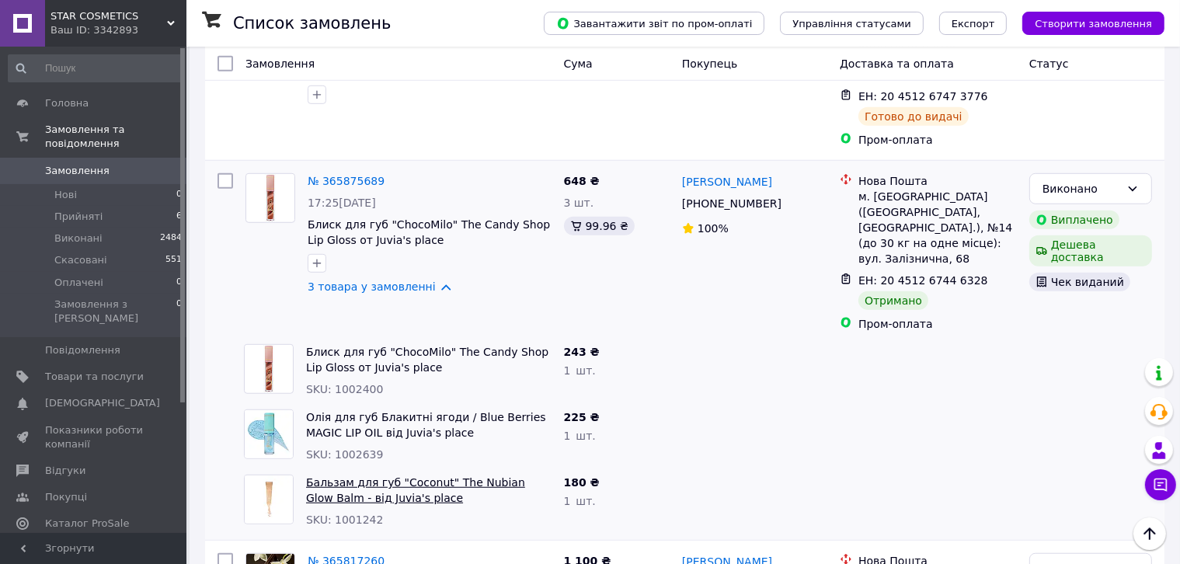
click at [351, 476] on link "Бальзам для губ "Coconut" The Nubian Glow Balm - від Juvia's place" at bounding box center [415, 490] width 219 height 28
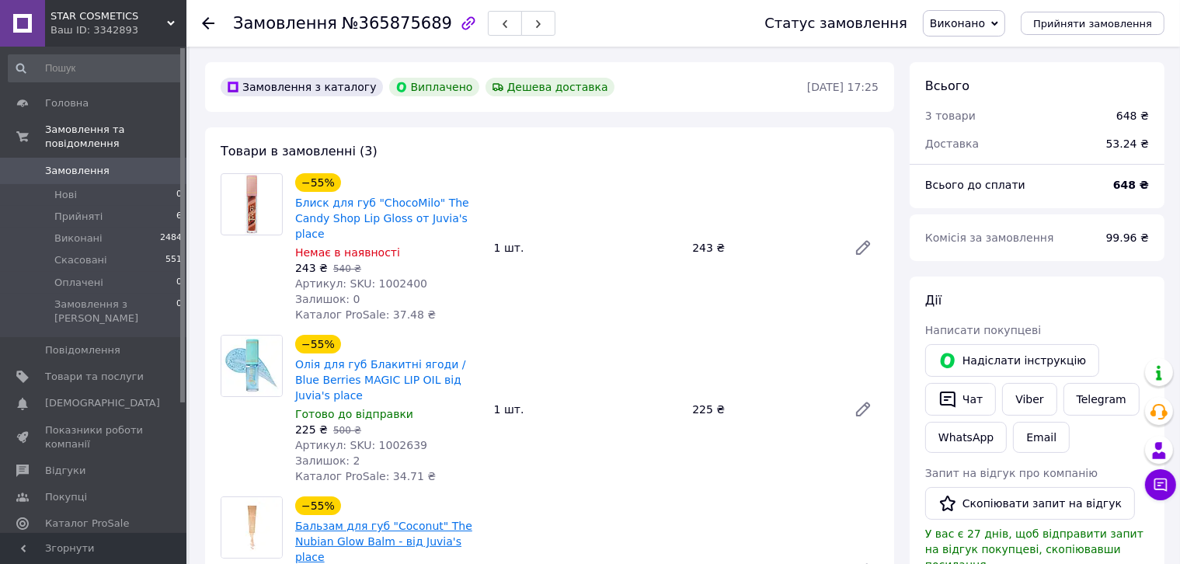
scroll to position [106, 0]
click at [317, 520] on link "Бальзам для губ "Coconut" The Nubian Glow Balm - від Juvia's place" at bounding box center [383, 542] width 177 height 44
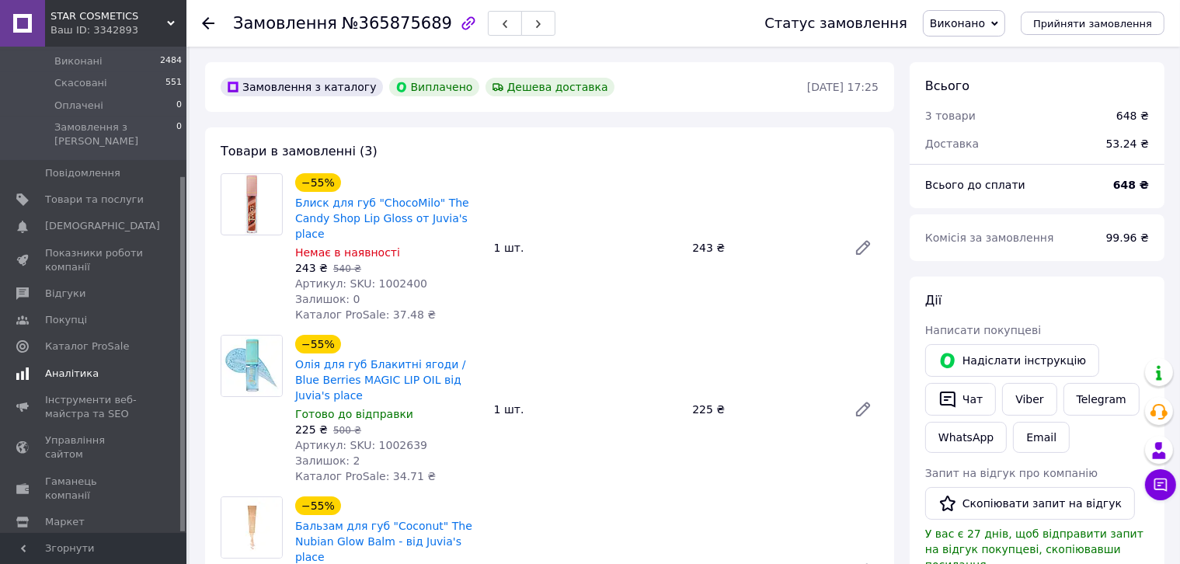
click at [78, 367] on span "Аналітика" at bounding box center [72, 374] width 54 height 14
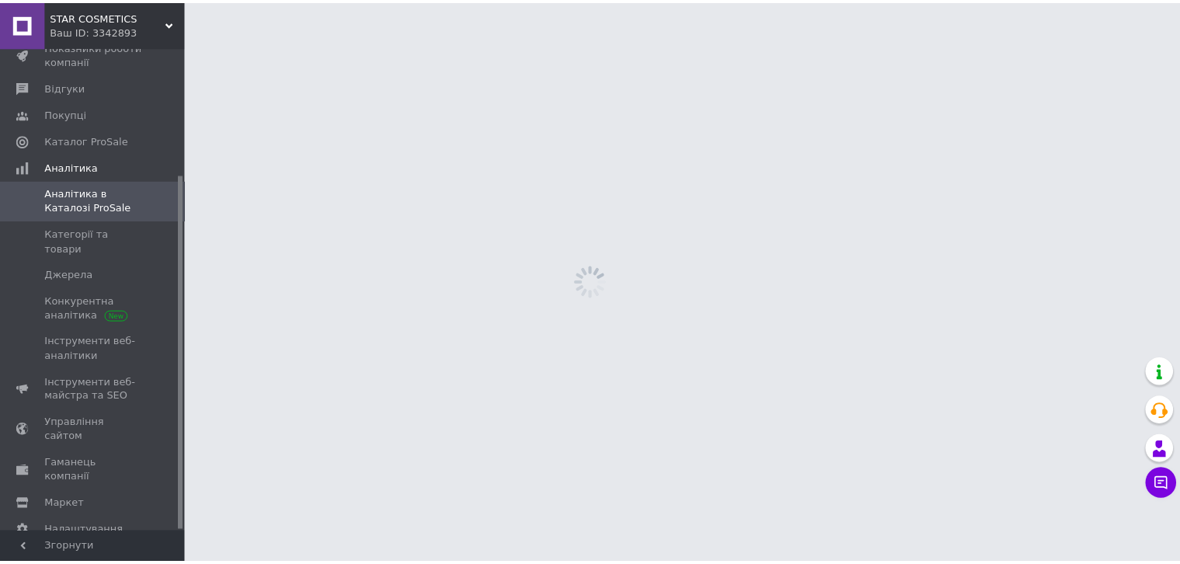
scroll to position [174, 0]
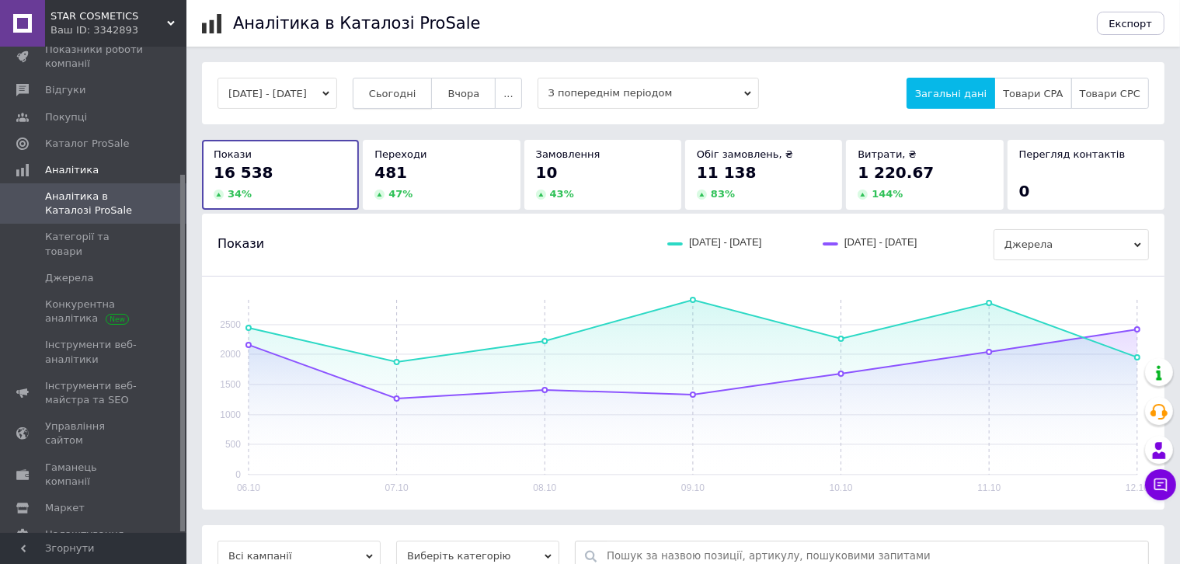
click at [379, 95] on button "Сьогодні" at bounding box center [393, 93] width 80 height 31
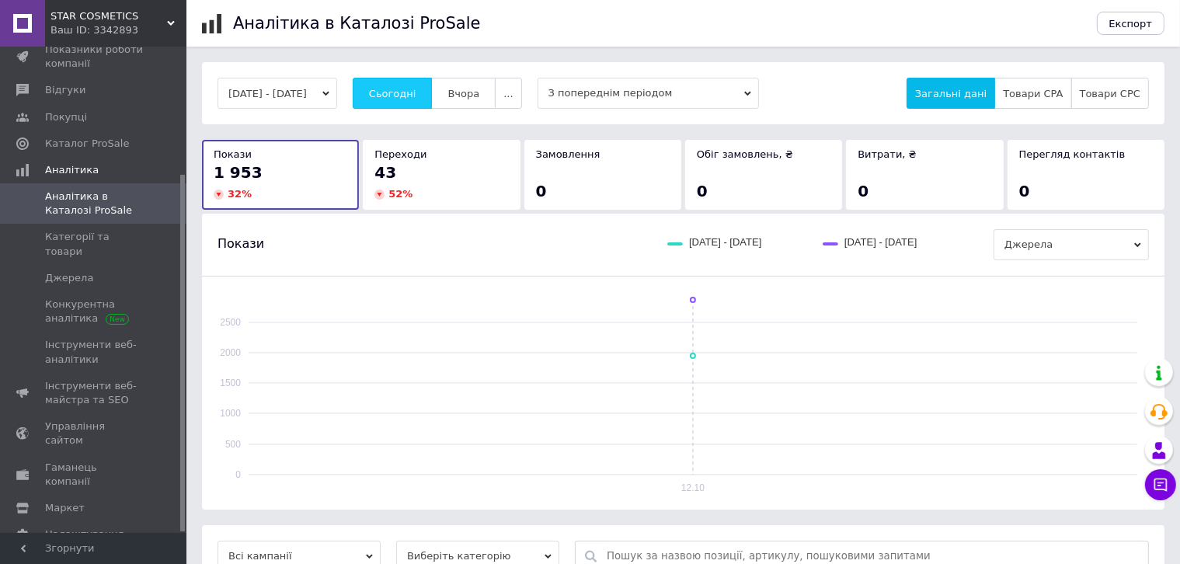
click at [416, 89] on span "Сьогодні" at bounding box center [392, 94] width 47 height 12
click at [416, 97] on span "Сьогодні" at bounding box center [392, 94] width 47 height 12
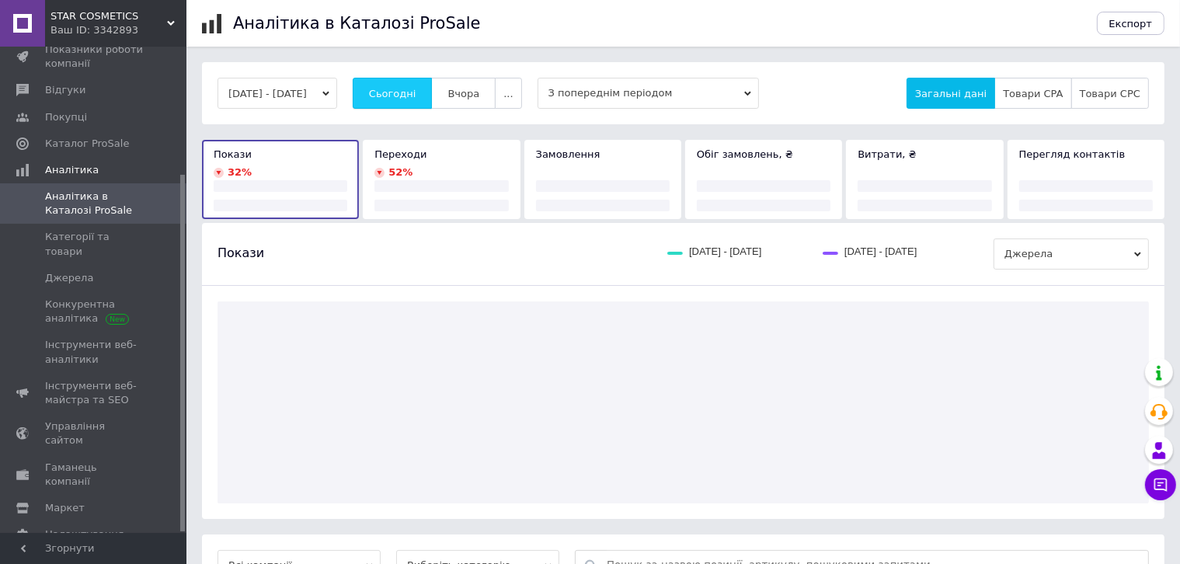
drag, startPoint x: 422, startPoint y: 71, endPoint x: 423, endPoint y: 94, distance: 22.5
click at [423, 73] on div "[DATE] - [DATE] Сьогодні [GEOGRAPHIC_DATA] ... З попереднім періодом Загальні д…" at bounding box center [683, 93] width 962 height 62
click at [416, 94] on span "Сьогодні" at bounding box center [392, 94] width 47 height 12
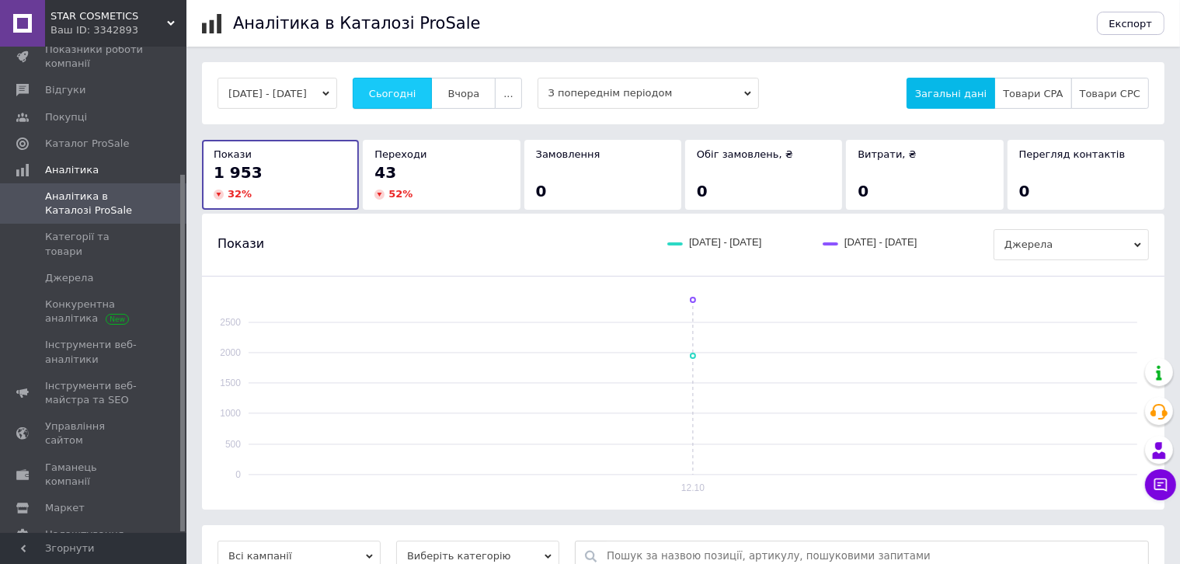
click at [433, 78] on button "Сьогодні" at bounding box center [393, 93] width 80 height 31
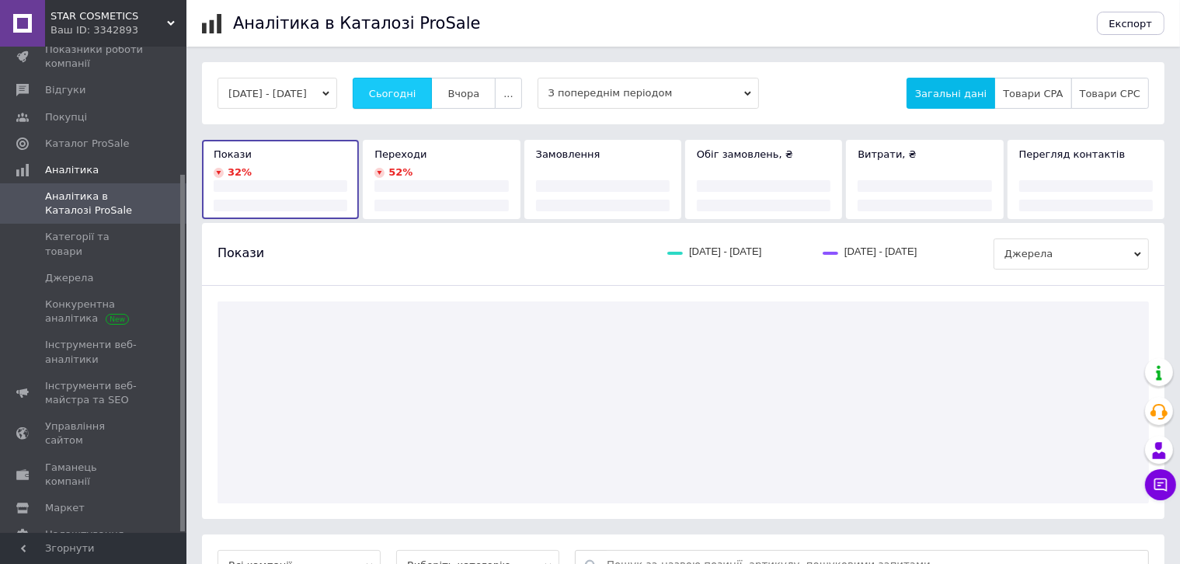
click at [388, 89] on button "Сьогодні" at bounding box center [393, 93] width 80 height 31
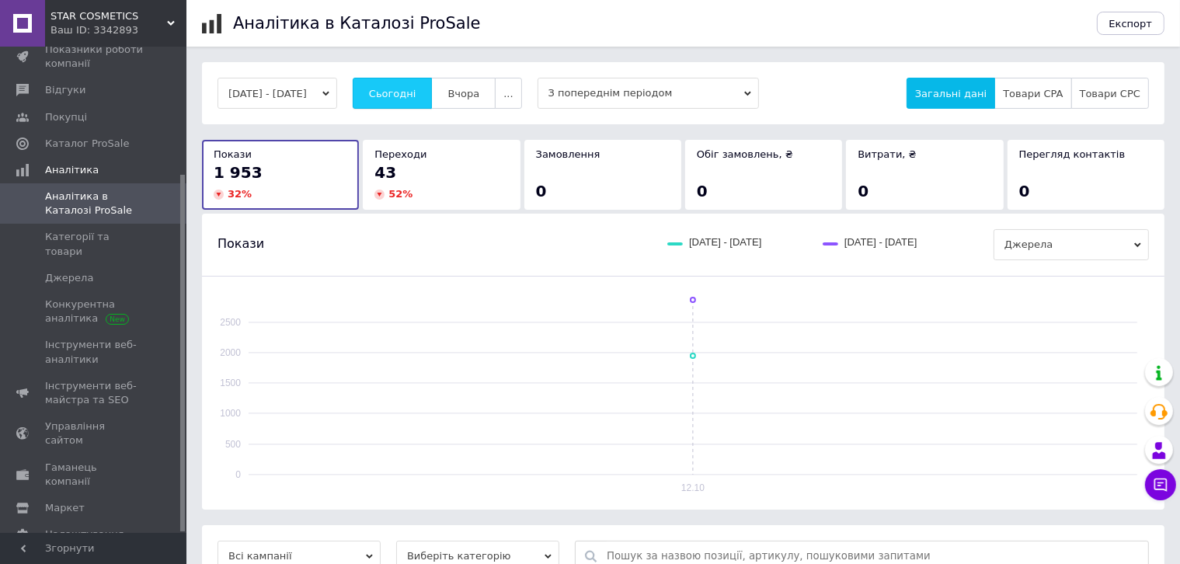
click at [433, 95] on button "Сьогодні" at bounding box center [393, 93] width 80 height 31
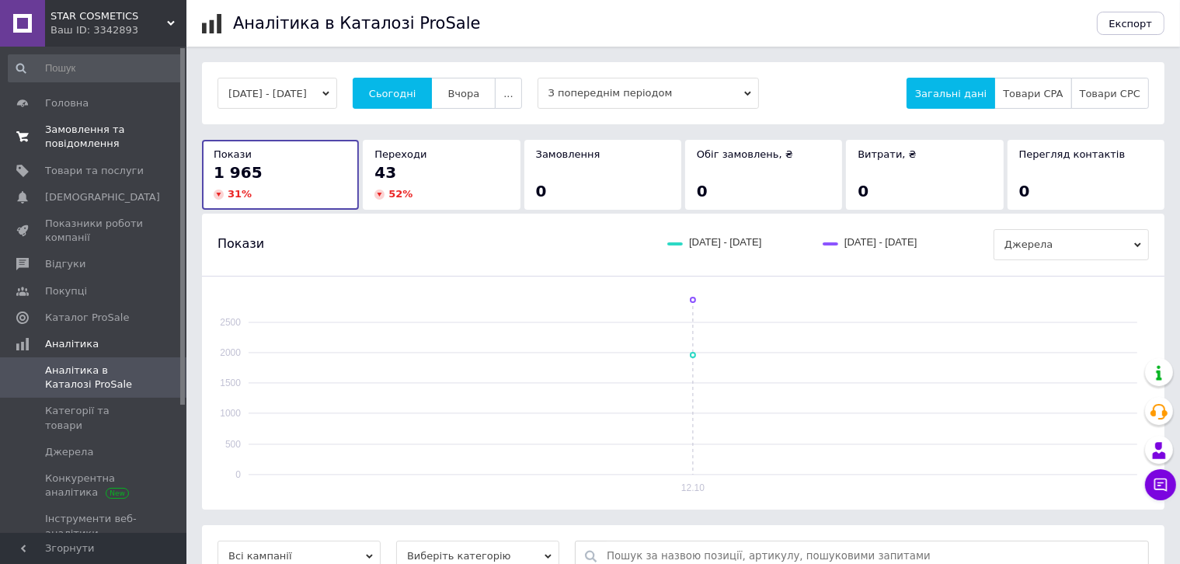
click at [61, 136] on span "Замовлення та повідомлення" at bounding box center [94, 137] width 99 height 28
